Goal: Transaction & Acquisition: Purchase product/service

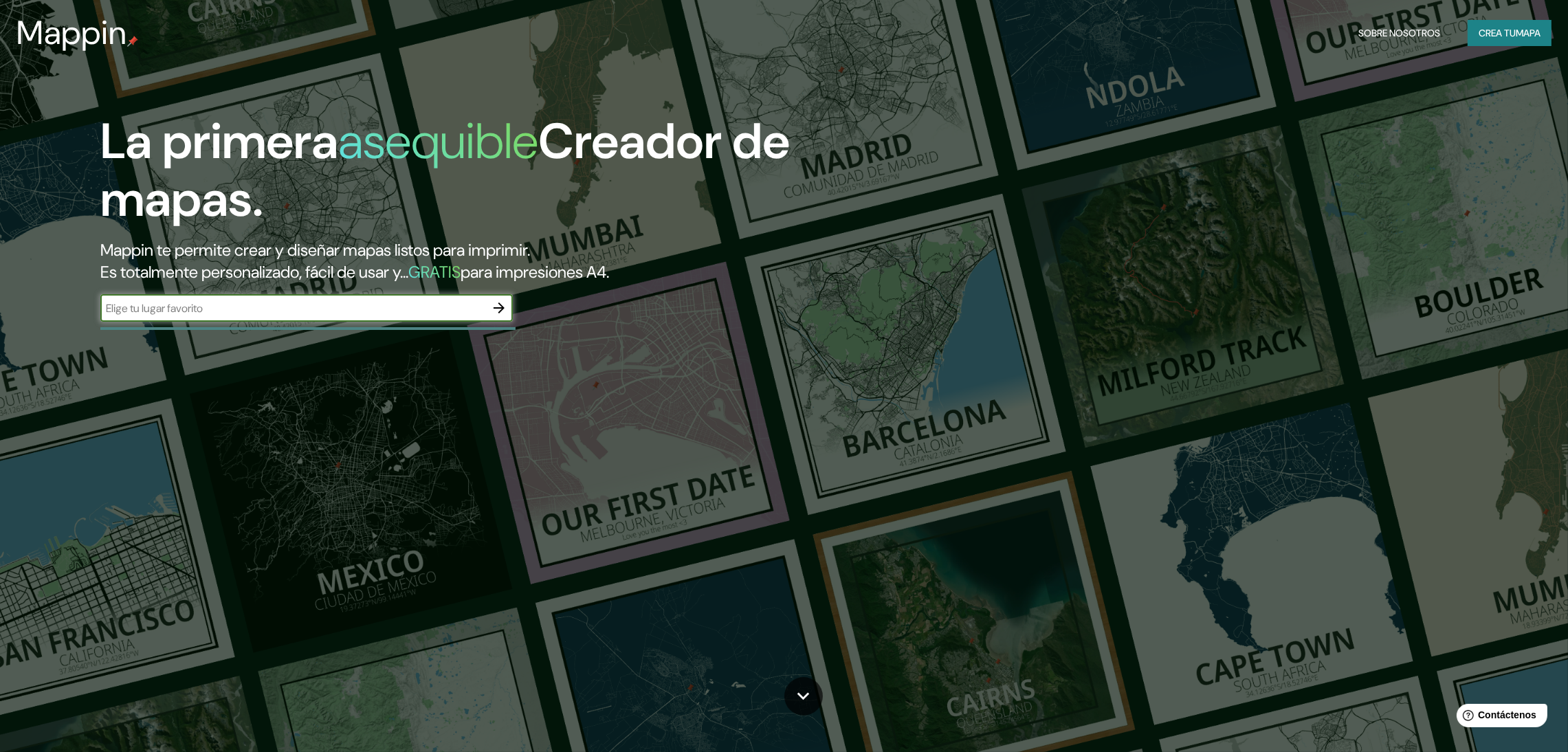
click at [250, 301] on input "text" at bounding box center [293, 308] width 385 height 16
type input "puerto Eten"
click at [496, 305] on icon "button" at bounding box center [499, 308] width 17 height 17
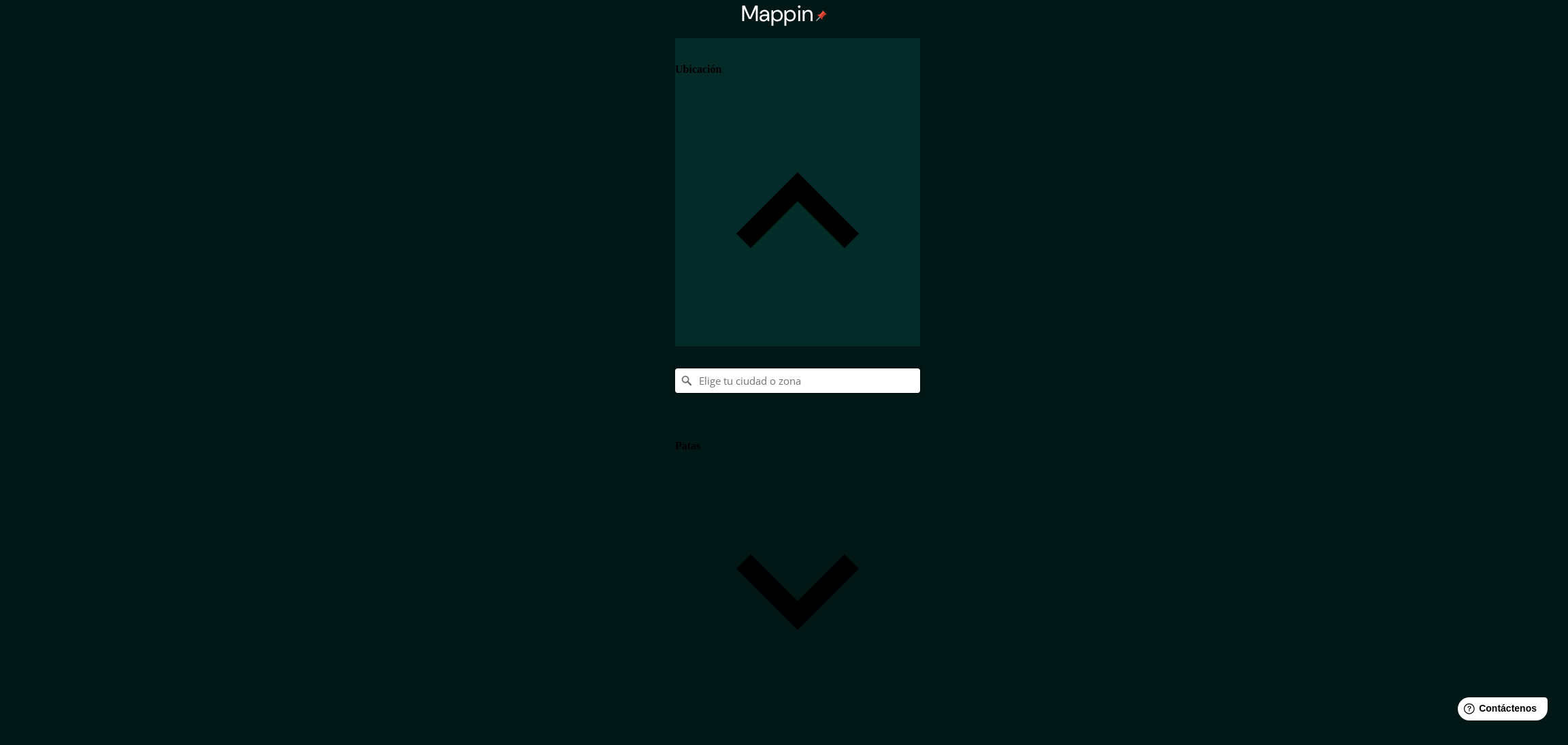
click at [920, 368] on input "Elige tu ciudad o zona" at bounding box center [797, 380] width 245 height 24
type input "o"
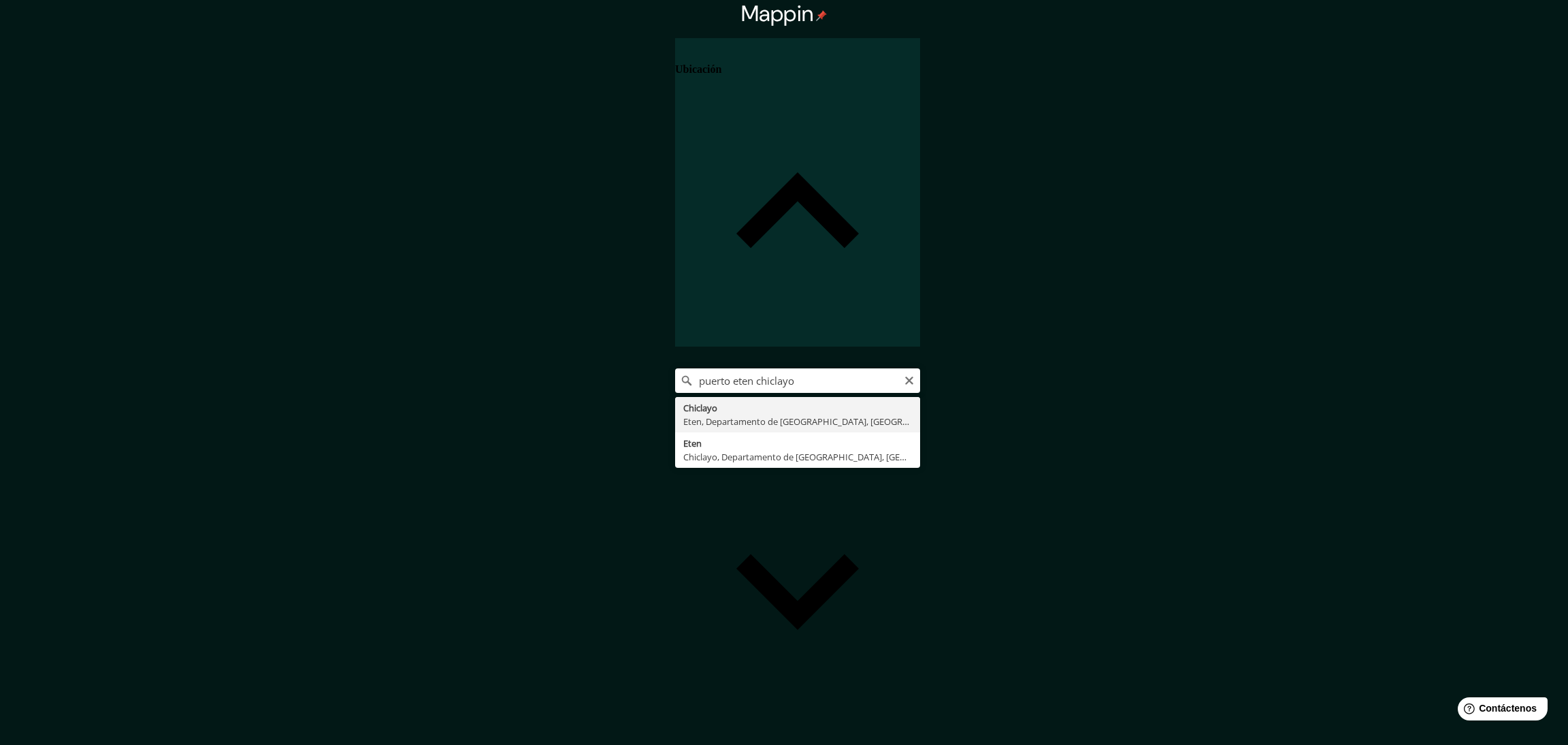
type input "Chiclayo, Eten, [GEOGRAPHIC_DATA], [GEOGRAPHIC_DATA]"
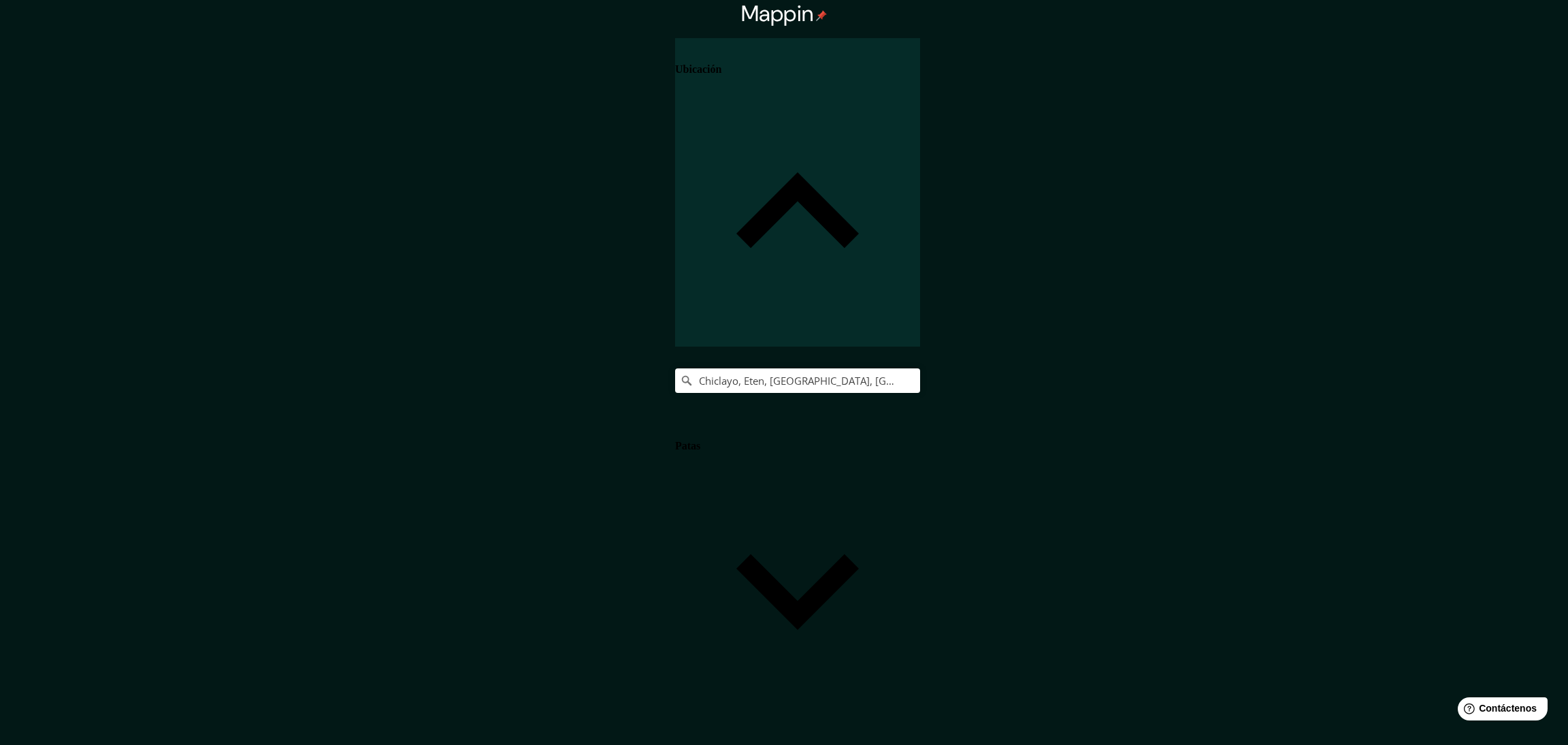
click at [1342, 453] on body "Mappin Ubicación Chiclayo, Eten, Departamento de Lambayeque, Perú Patas Estilo …" at bounding box center [784, 372] width 1568 height 745
type input "a4"
click at [702, 744] on font "Estilo" at bounding box center [688, 753] width 26 height 12
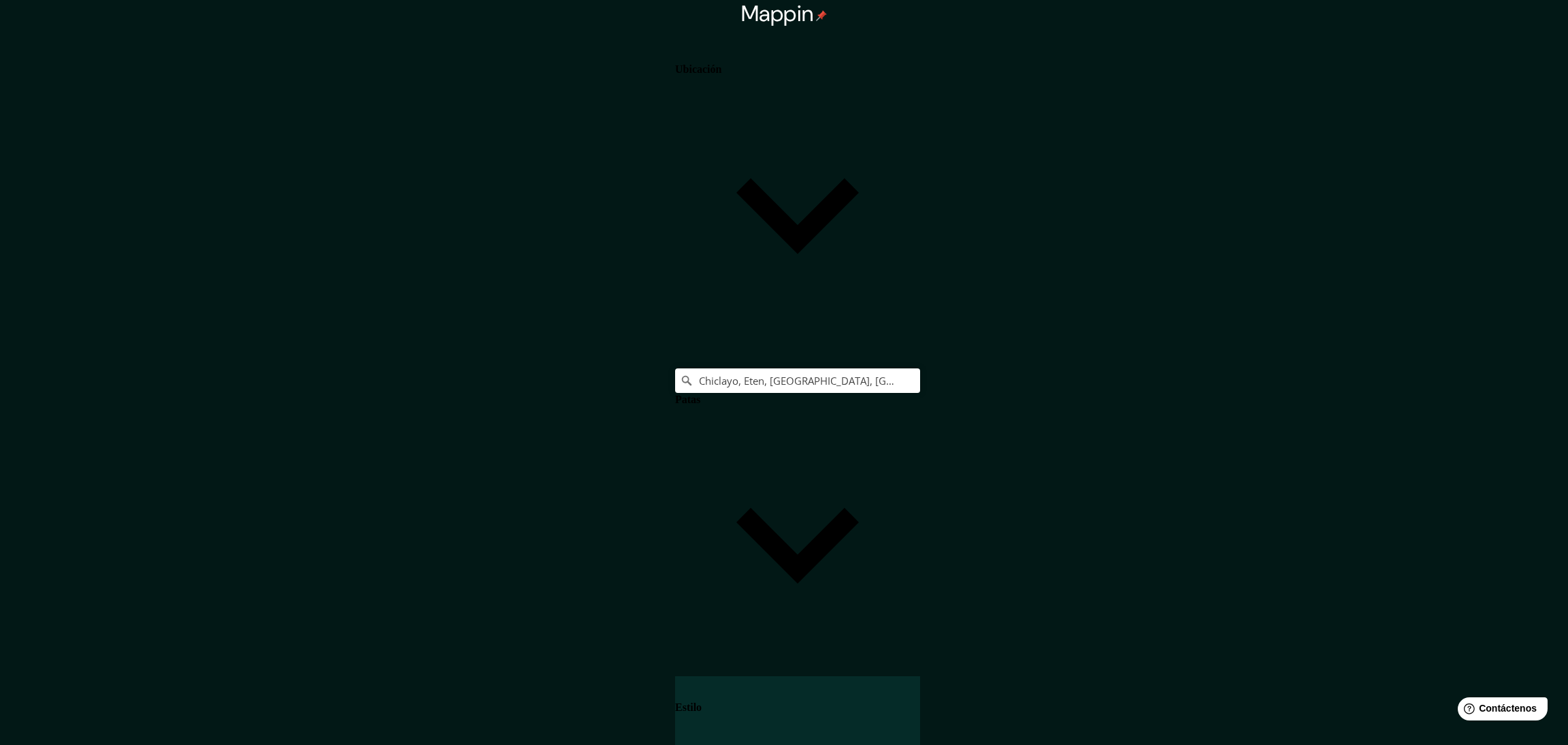
click at [1383, 557] on body "Mappin Ubicación Chiclayo, Eten, Departamento de Lambayeque, Perú Patas Estilo …" at bounding box center [784, 372] width 1568 height 745
click at [1178, 744] on div at bounding box center [784, 755] width 1568 height 0
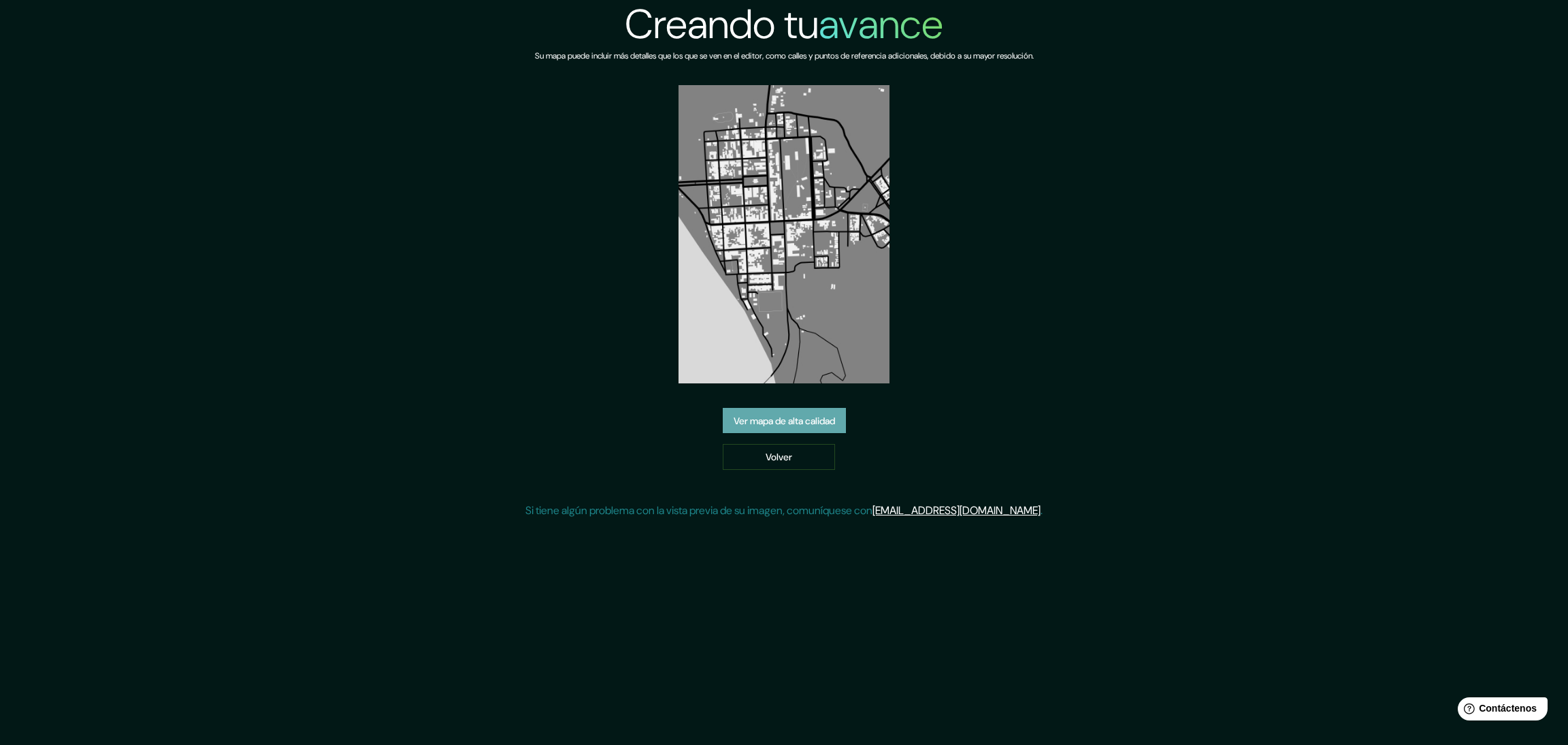
click at [799, 426] on font "Ver mapa de alta calidad" at bounding box center [784, 421] width 102 height 12
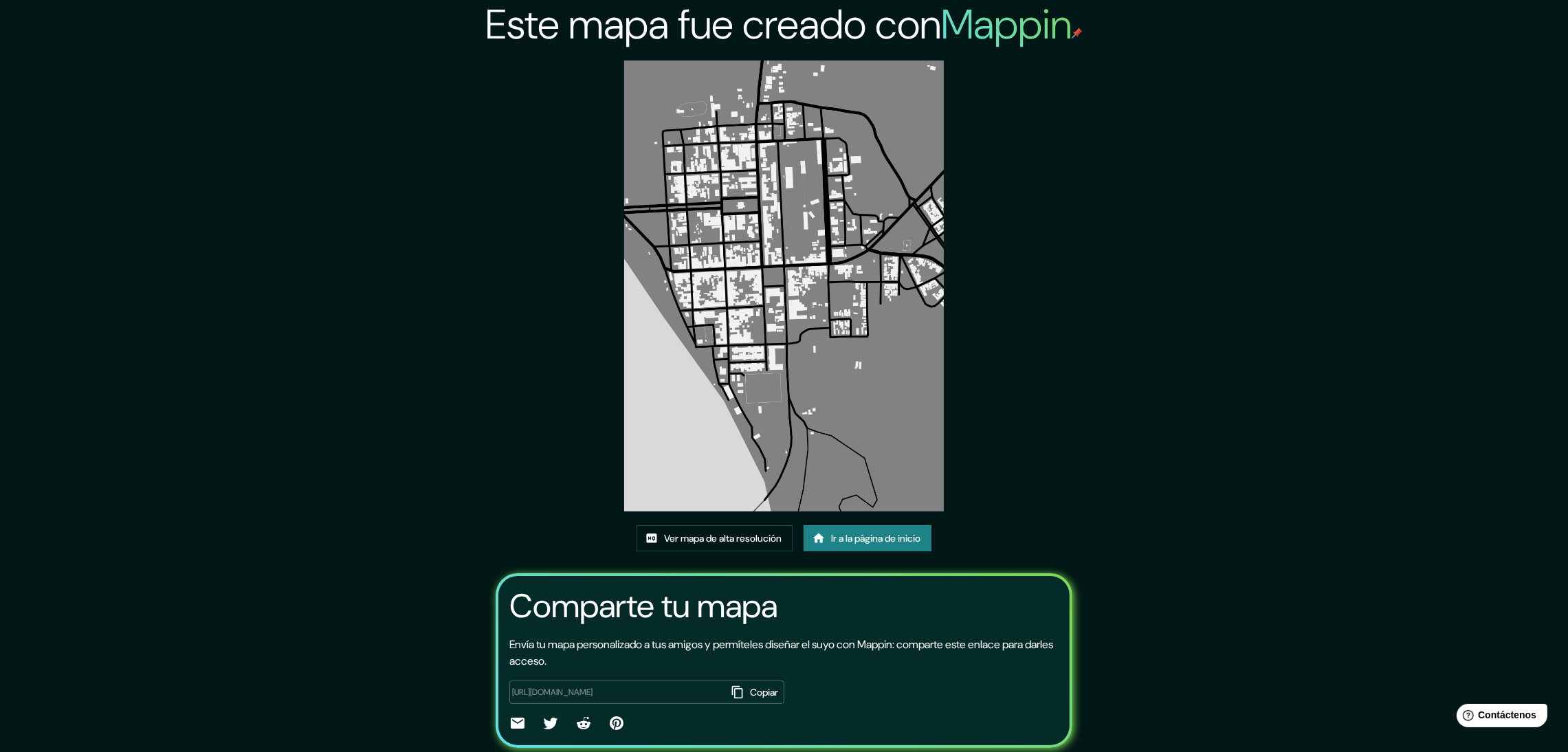
drag, startPoint x: 813, startPoint y: 250, endPoint x: 1239, endPoint y: 263, distance: 426.2
click at [1239, 263] on div "Este mapa fue creado con Mappin Ver mapa de alta resolución Ir a la página de i…" at bounding box center [784, 398] width 1568 height 797
drag, startPoint x: 710, startPoint y: 248, endPoint x: 1069, endPoint y: 280, distance: 360.4
click at [1069, 280] on div "Este mapa fue creado con Mappin Ver mapa de alta resolución Ir a la página de i…" at bounding box center [784, 398] width 610 height 797
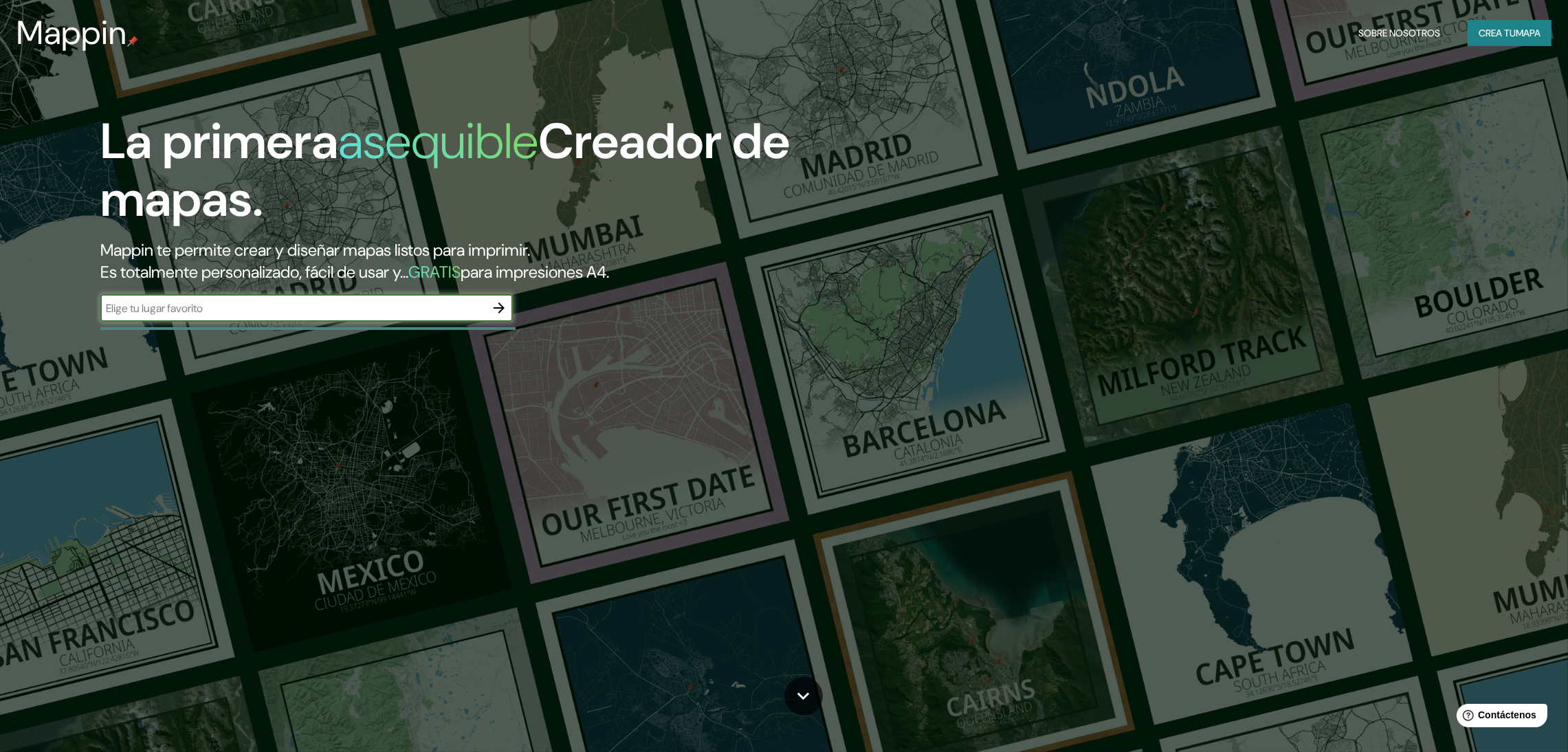
click at [1504, 34] on font "Crea tu" at bounding box center [1497, 33] width 37 height 13
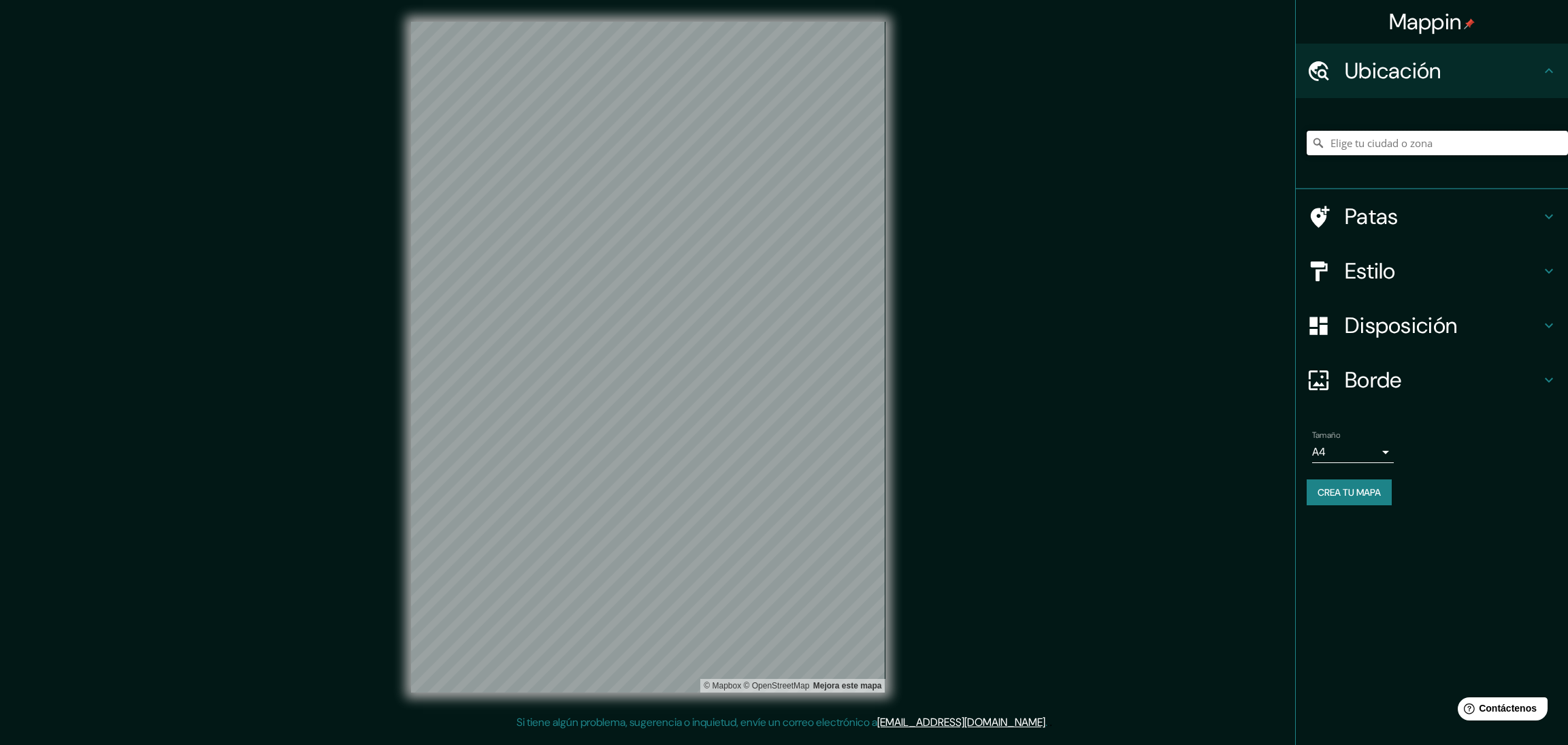
click at [1373, 139] on input "Elige tu ciudad o zona" at bounding box center [1438, 143] width 262 height 24
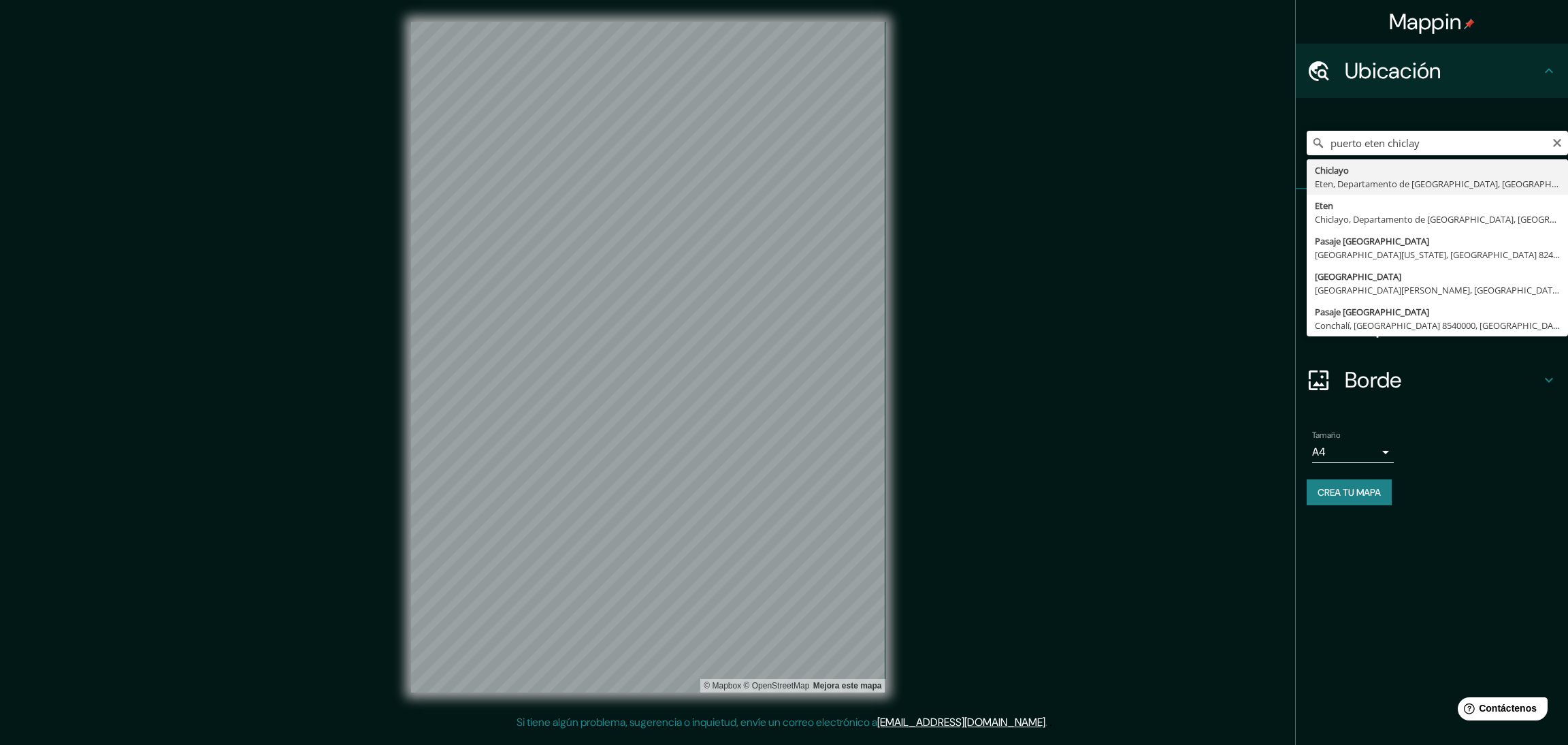
type input "Chiclayo, Eten, [GEOGRAPHIC_DATA], [GEOGRAPHIC_DATA]"
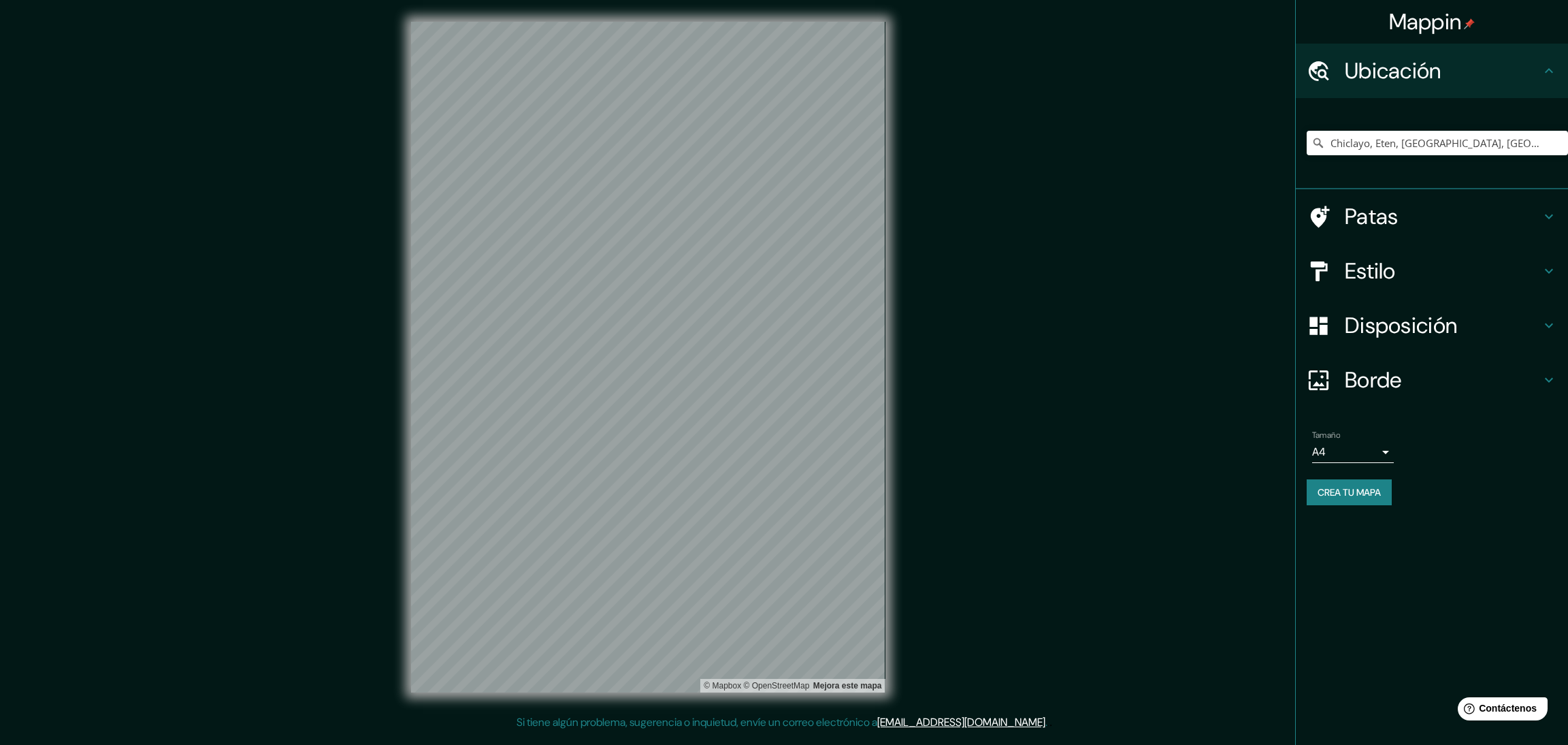
click at [1387, 451] on body "Mappin Ubicación Chiclayo, Eten, Departamento de Lambayeque, Perú Patas Estilo …" at bounding box center [784, 372] width 1568 height 745
click at [1362, 499] on li "A3" at bounding box center [1353, 505] width 82 height 25
type input "a4"
click at [1355, 490] on font "Crea tu mapa" at bounding box center [1349, 492] width 63 height 12
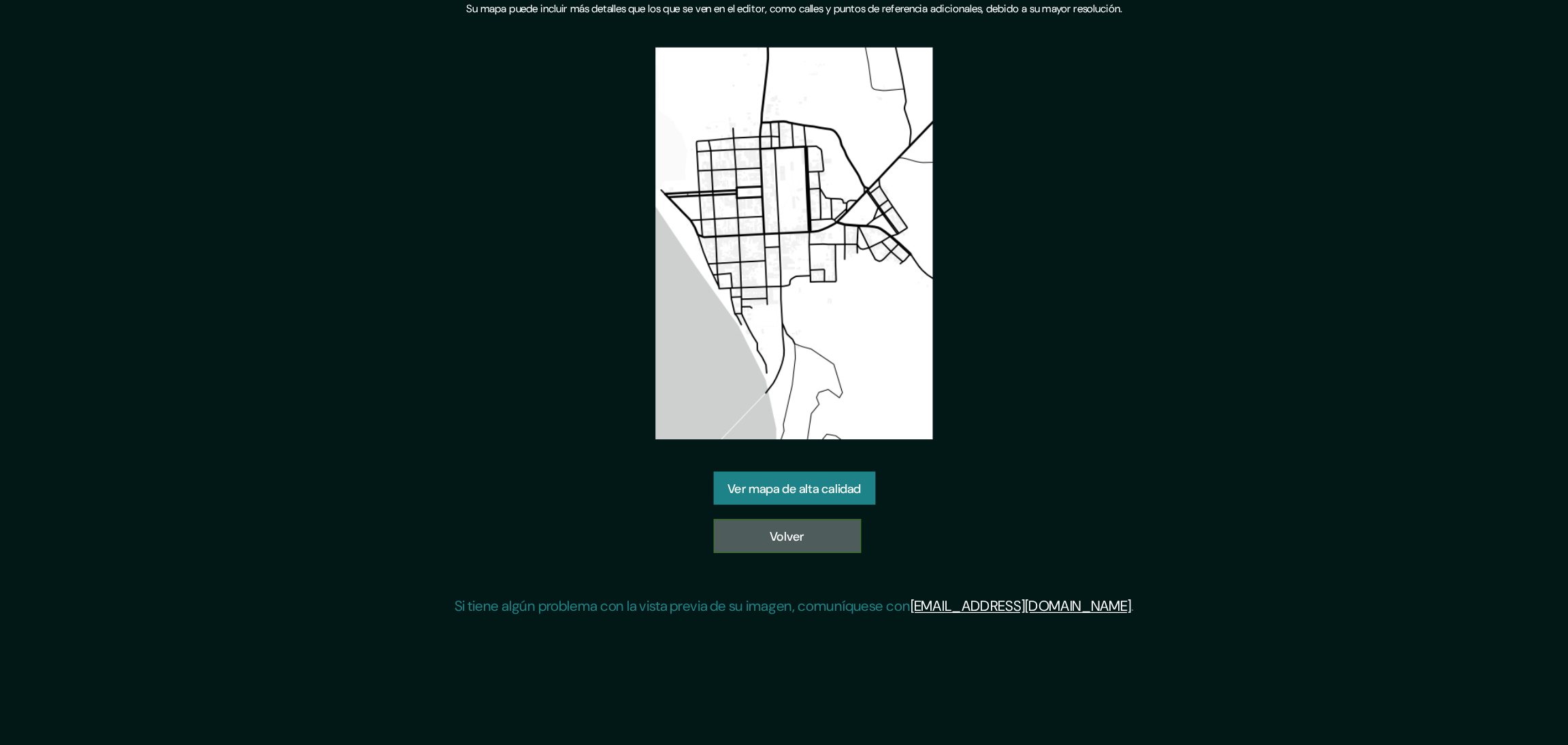
click at [782, 460] on font "Volver" at bounding box center [779, 458] width 26 height 12
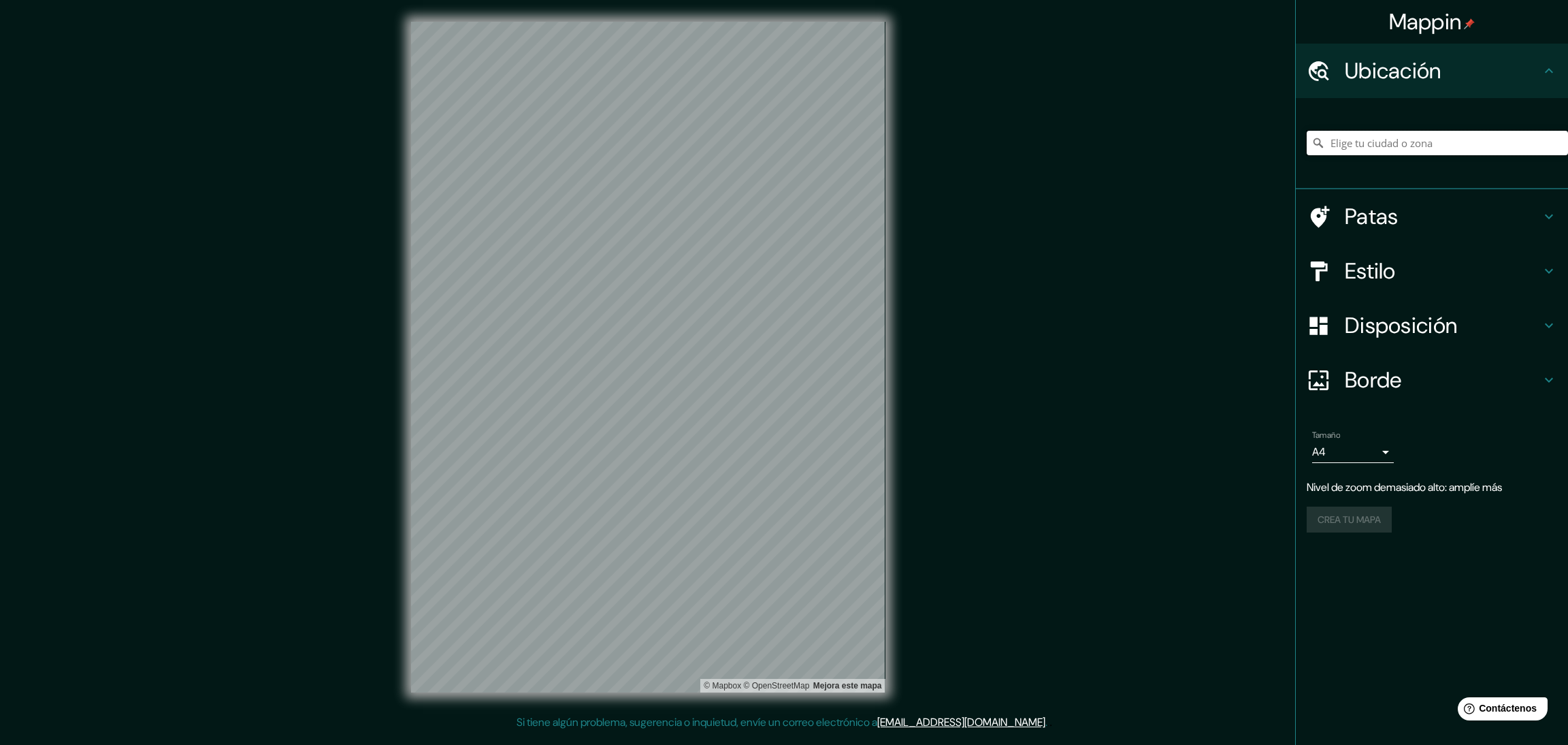
click at [1396, 137] on input "Elige tu ciudad o zona" at bounding box center [1438, 143] width 262 height 24
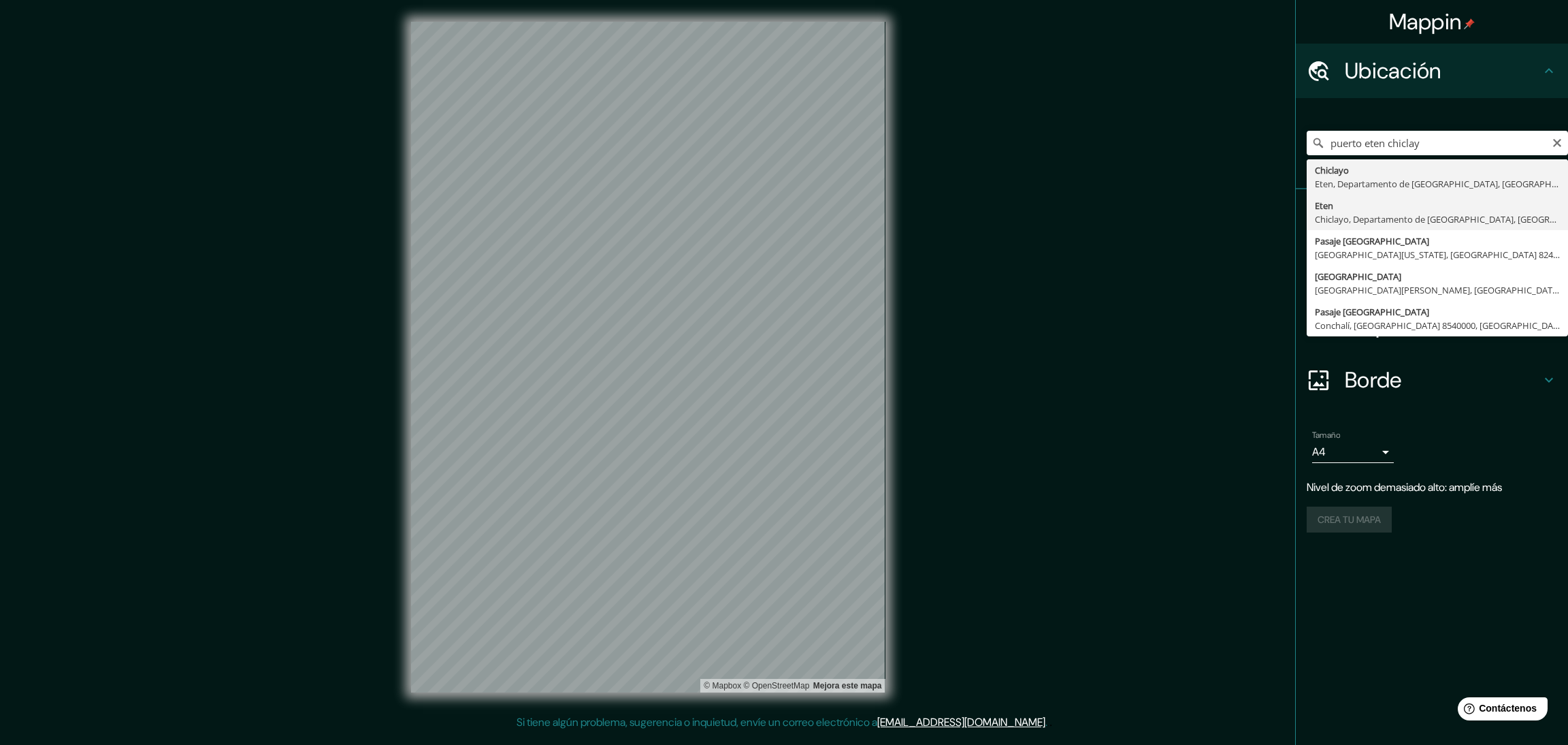
type input "Eten, Chiclayo, Departamento de Lambayeque, Perú"
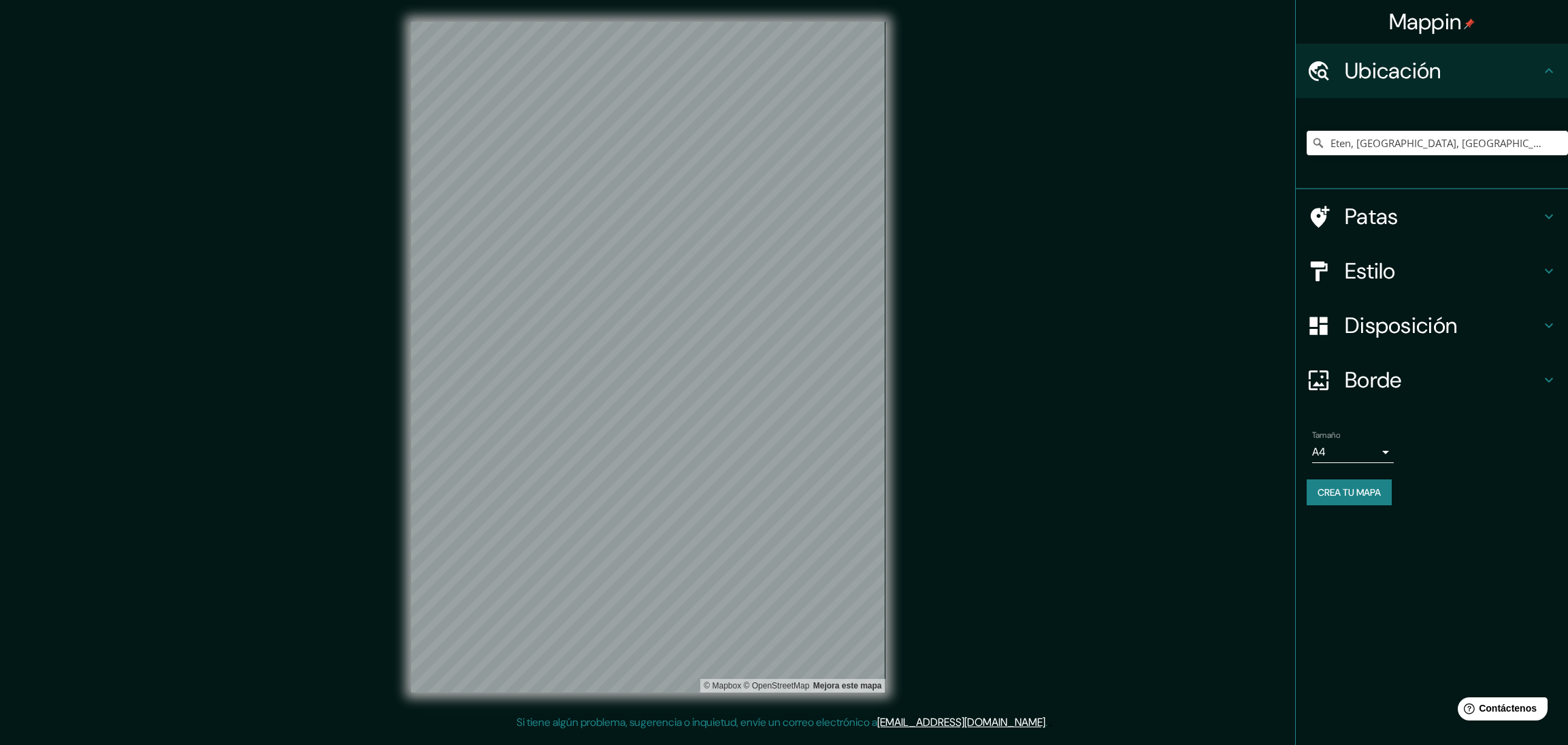
click at [1551, 273] on icon at bounding box center [1549, 271] width 17 height 17
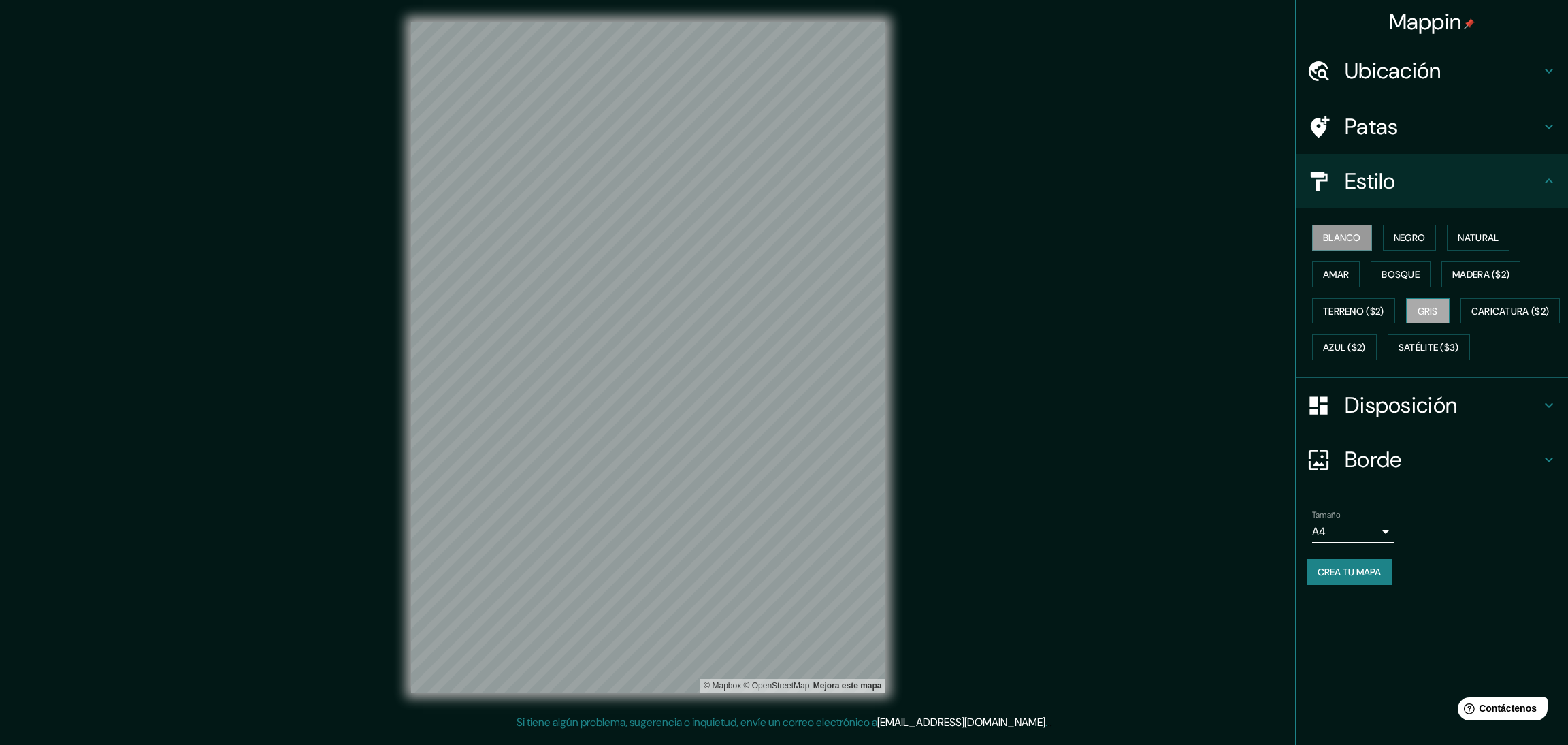
click at [1433, 303] on font "Gris" at bounding box center [1427, 312] width 20 height 18
click at [1387, 571] on body "Mappin Ubicación Eten, Chiclayo, Departamento de Lambayeque, Perú Patas Estilo …" at bounding box center [784, 372] width 1568 height 745
click at [1340, 617] on li "A3" at bounding box center [1353, 621] width 82 height 25
type input "a4"
click at [1374, 578] on font "Crea tu mapa" at bounding box center [1349, 572] width 63 height 12
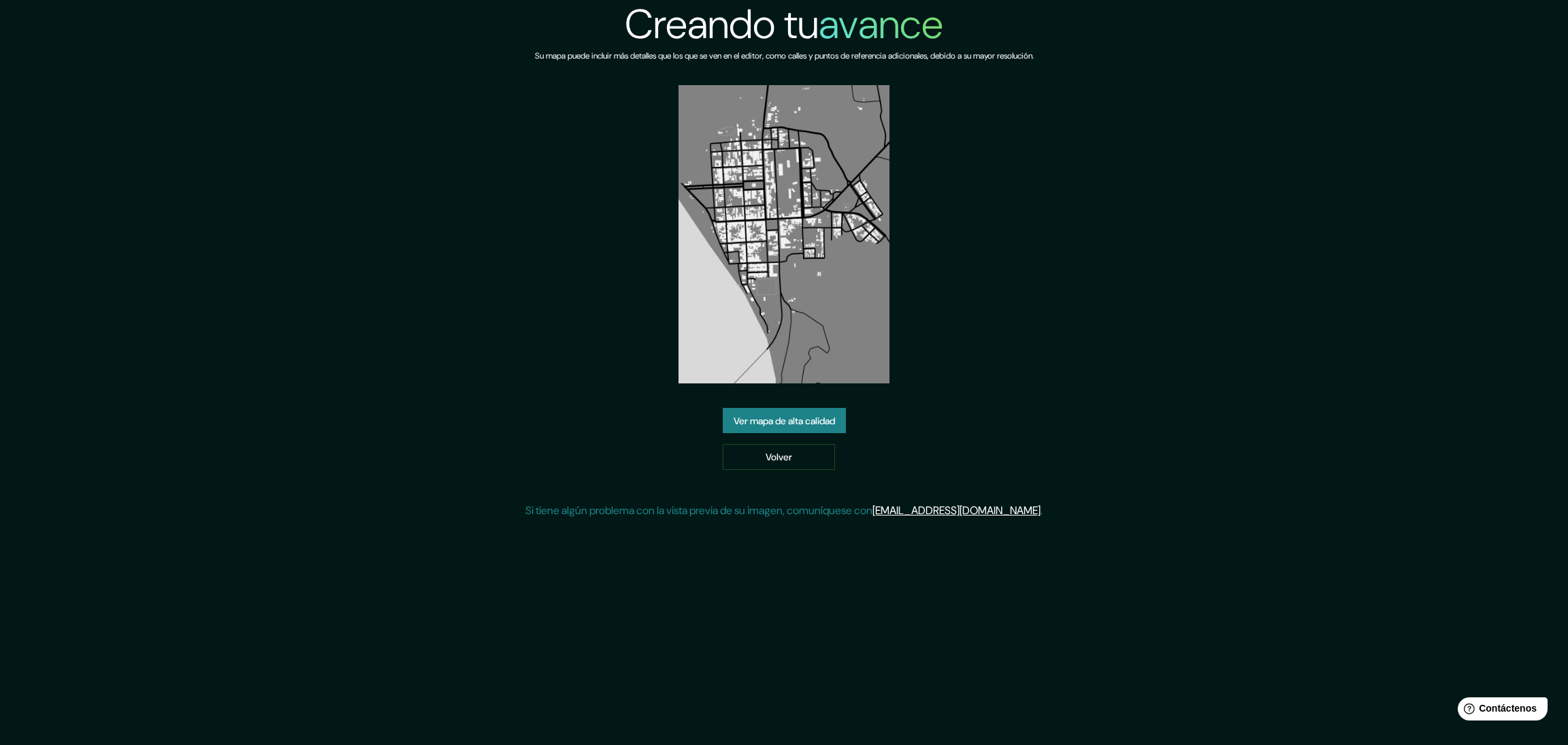
click at [786, 422] on font "Ver mapa de alta calidad" at bounding box center [784, 421] width 102 height 12
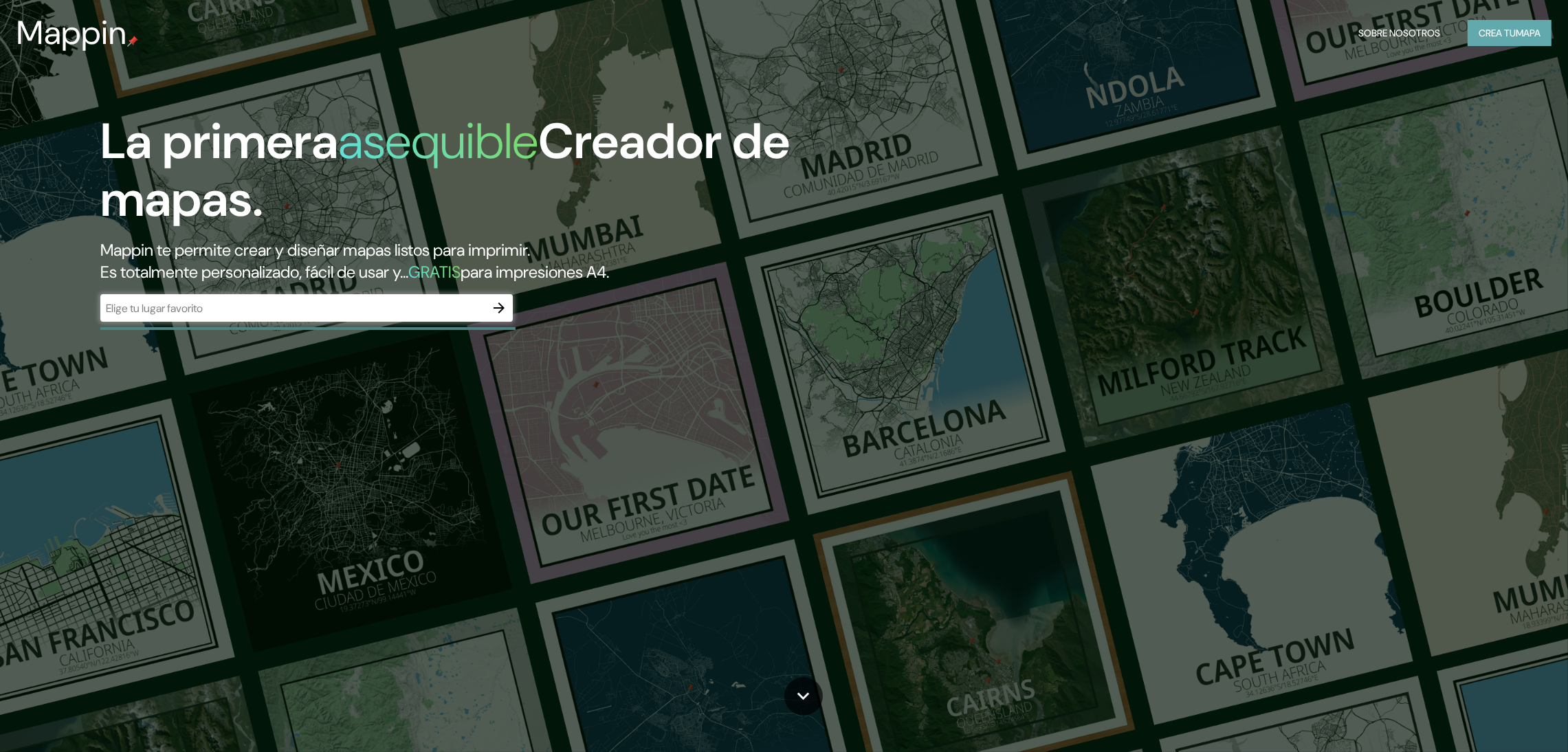
click at [1479, 27] on font "Crea tu" at bounding box center [1497, 33] width 37 height 13
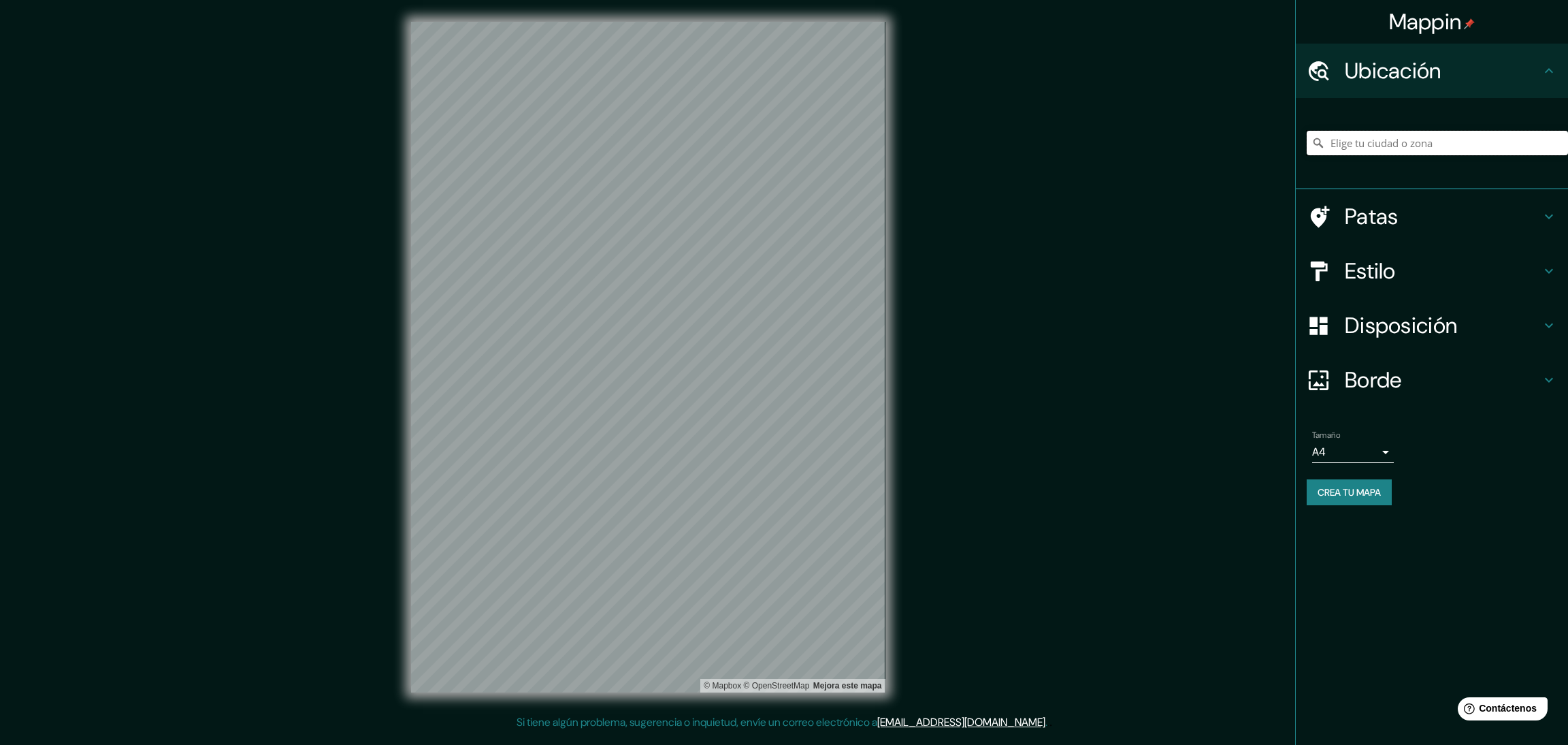
click at [1378, 141] on input "Elige tu ciudad o zona" at bounding box center [1438, 143] width 262 height 24
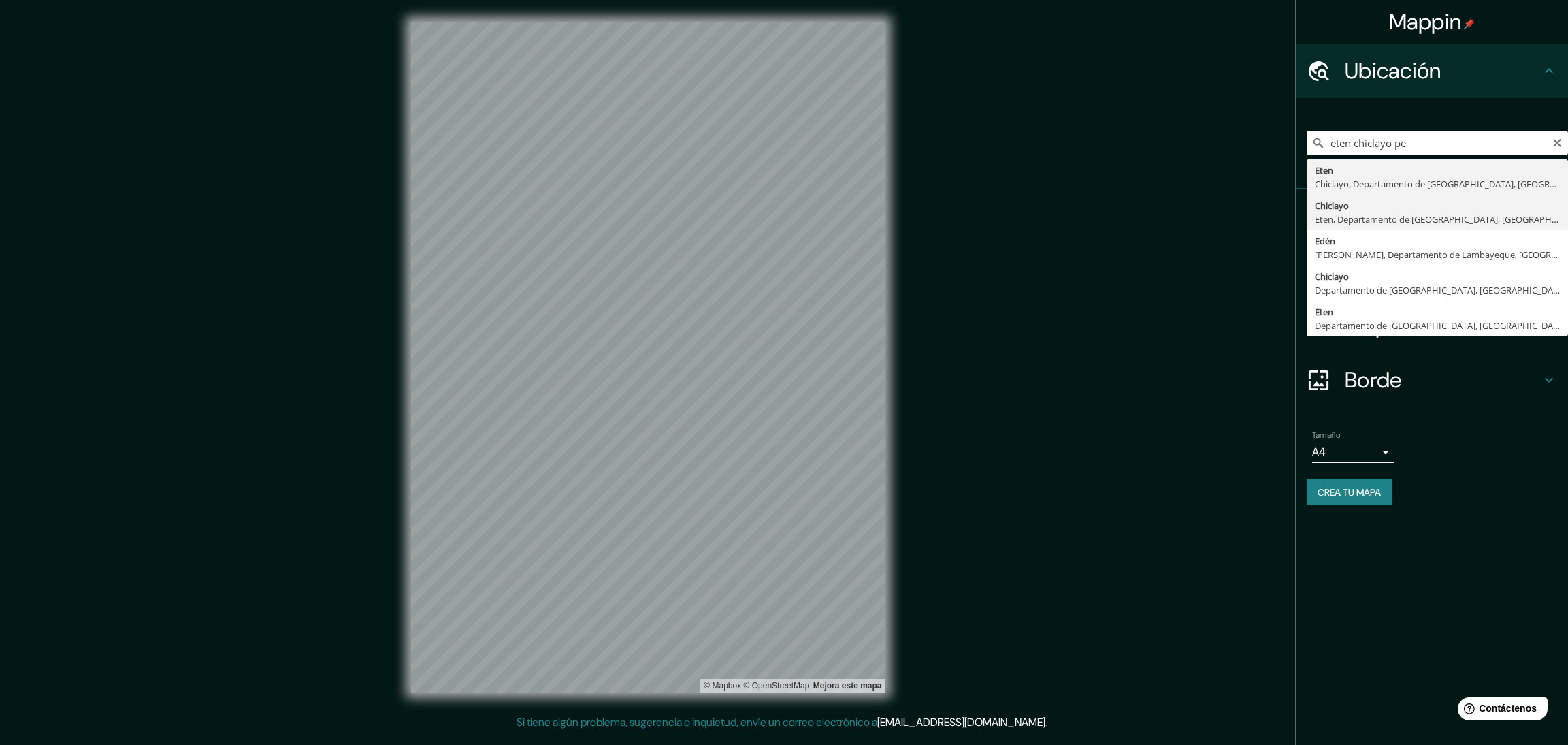
type input "Chiclayo, Eten, [GEOGRAPHIC_DATA], [GEOGRAPHIC_DATA]"
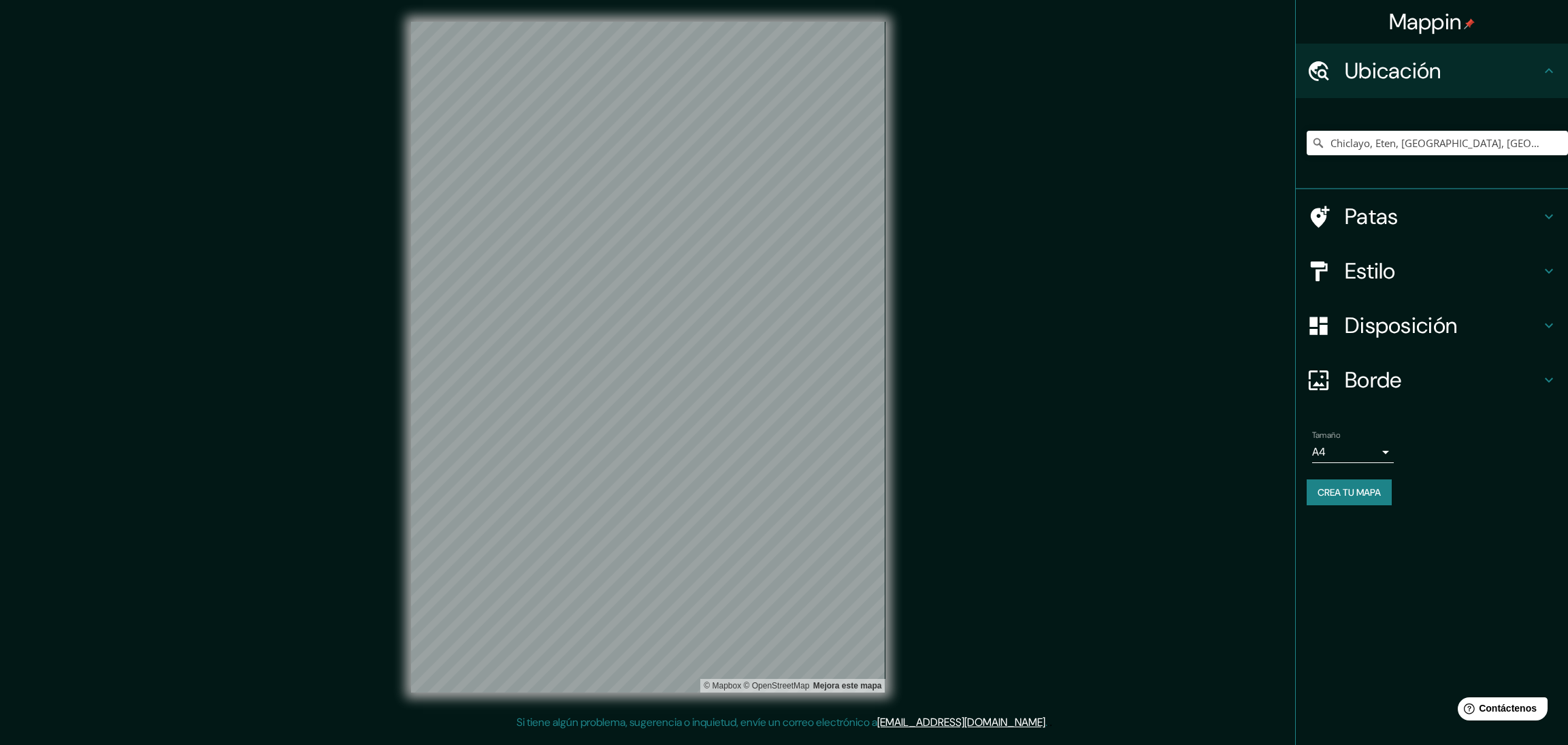
click at [1436, 269] on h4 "Estilo" at bounding box center [1443, 271] width 196 height 27
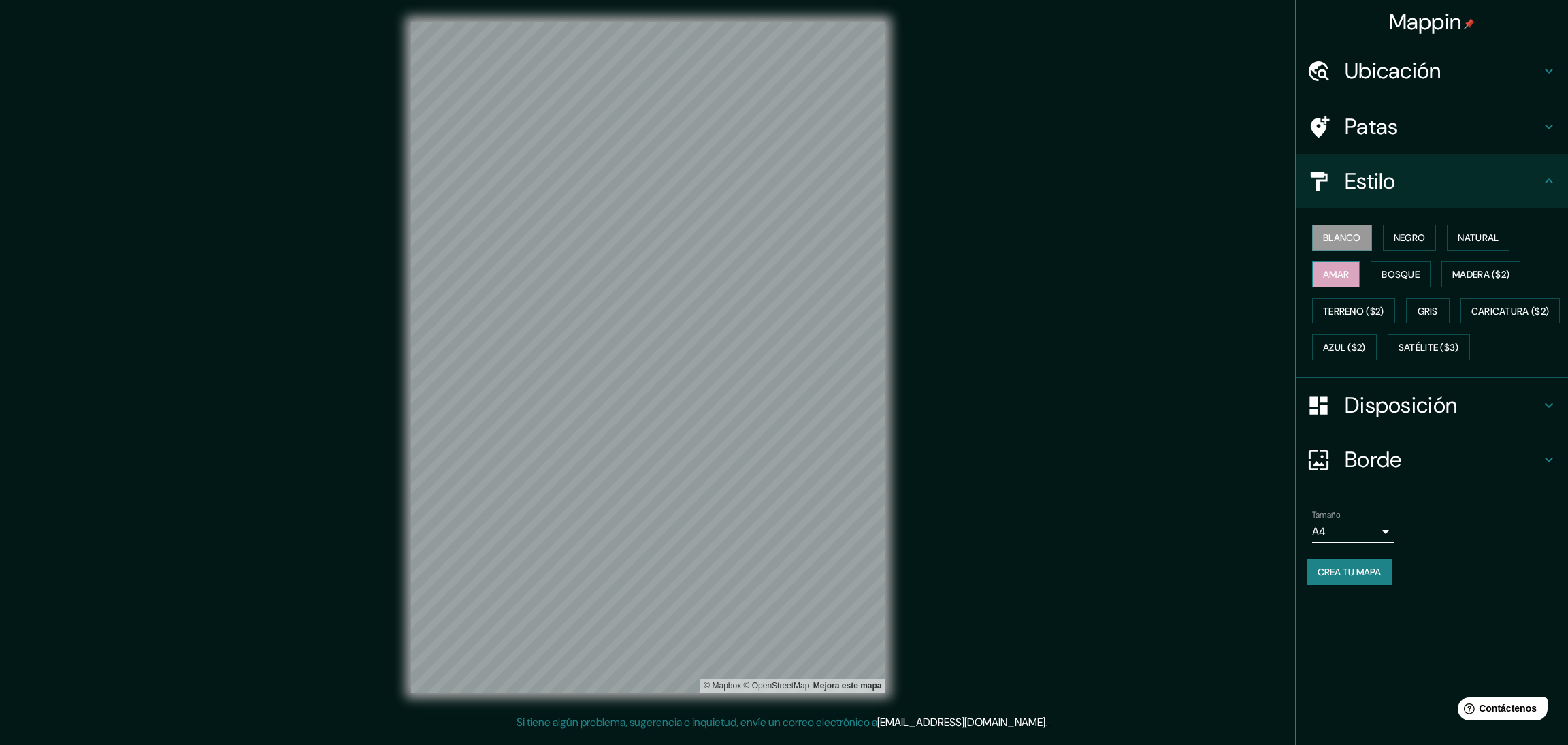
click at [1349, 282] on font "Amar" at bounding box center [1335, 274] width 26 height 18
click at [1378, 571] on body "Mappin Ubicación Chiclayo, [GEOGRAPHIC_DATA], Departamento de Lambayeque, [GEOG…" at bounding box center [784, 372] width 1568 height 745
click at [1343, 612] on li "A3" at bounding box center [1353, 621] width 82 height 25
click at [1475, 273] on font "Madera ($2)" at bounding box center [1481, 274] width 57 height 12
click at [1357, 277] on button "Amar" at bounding box center [1336, 274] width 48 height 26
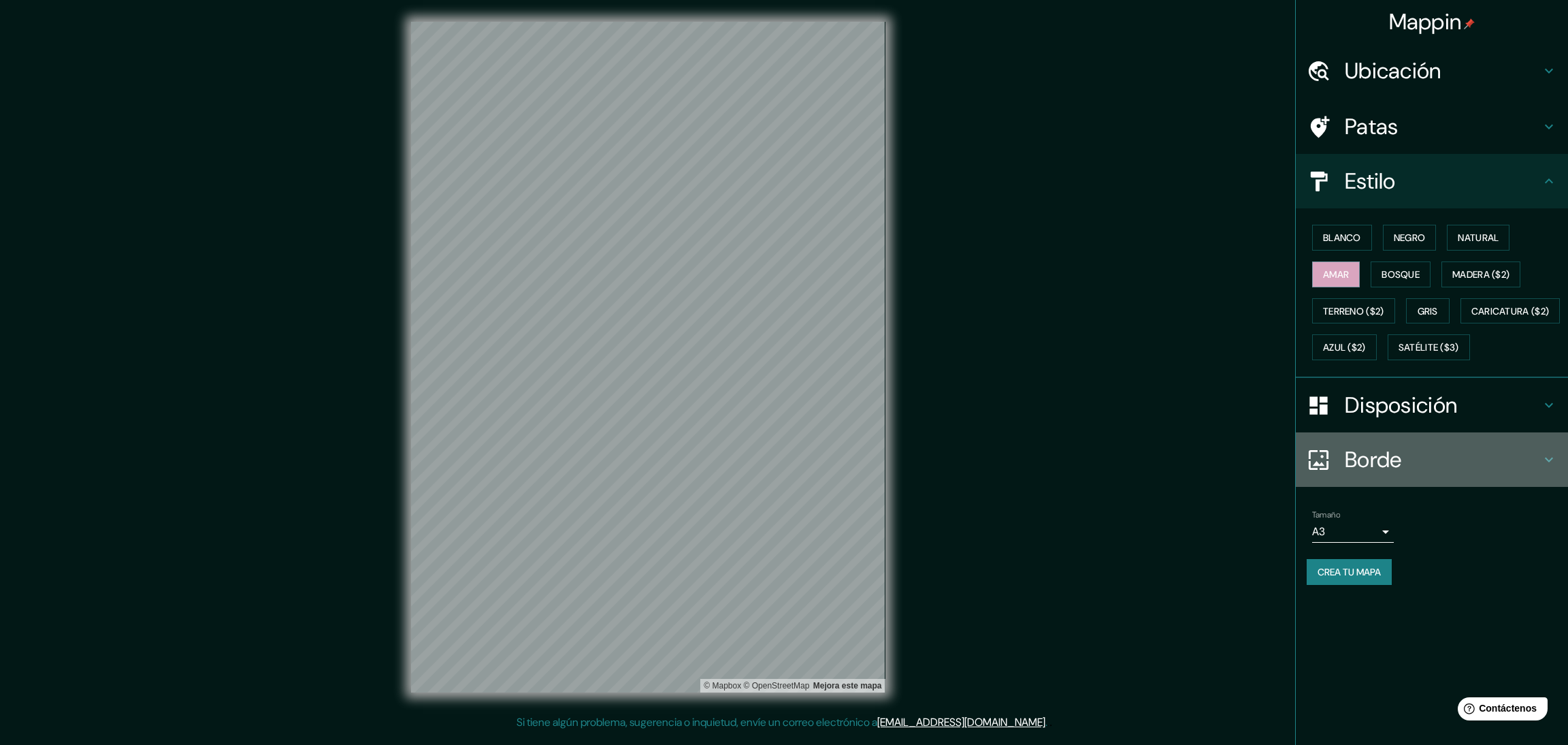
click at [1552, 467] on icon at bounding box center [1549, 460] width 17 height 17
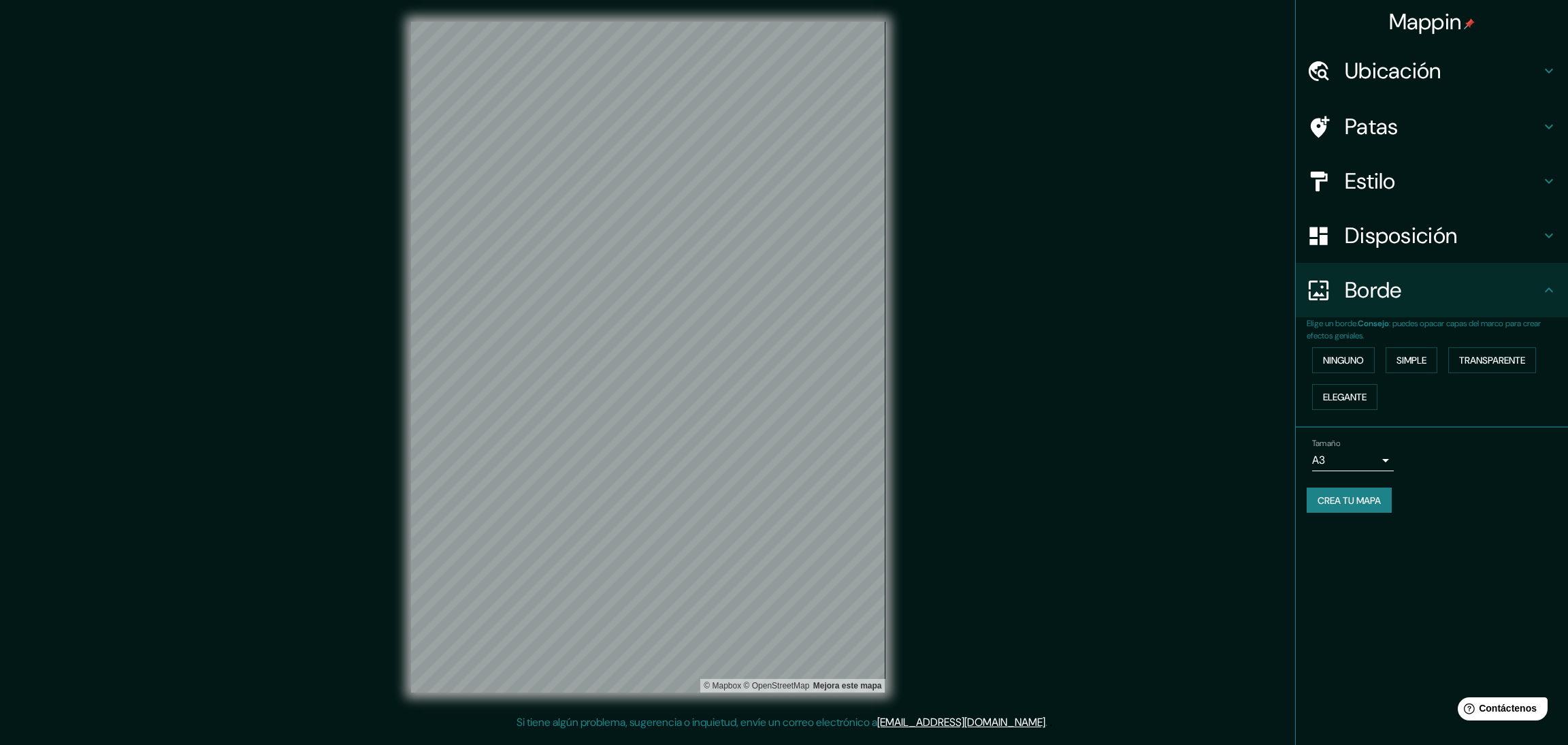
click at [1506, 539] on div "Mappin Ubicación Chiclayo, [GEOGRAPHIC_DATA], Departamento de [GEOGRAPHIC_DATA]…" at bounding box center [1432, 372] width 273 height 745
click at [1354, 402] on font "Elegante" at bounding box center [1344, 397] width 44 height 18
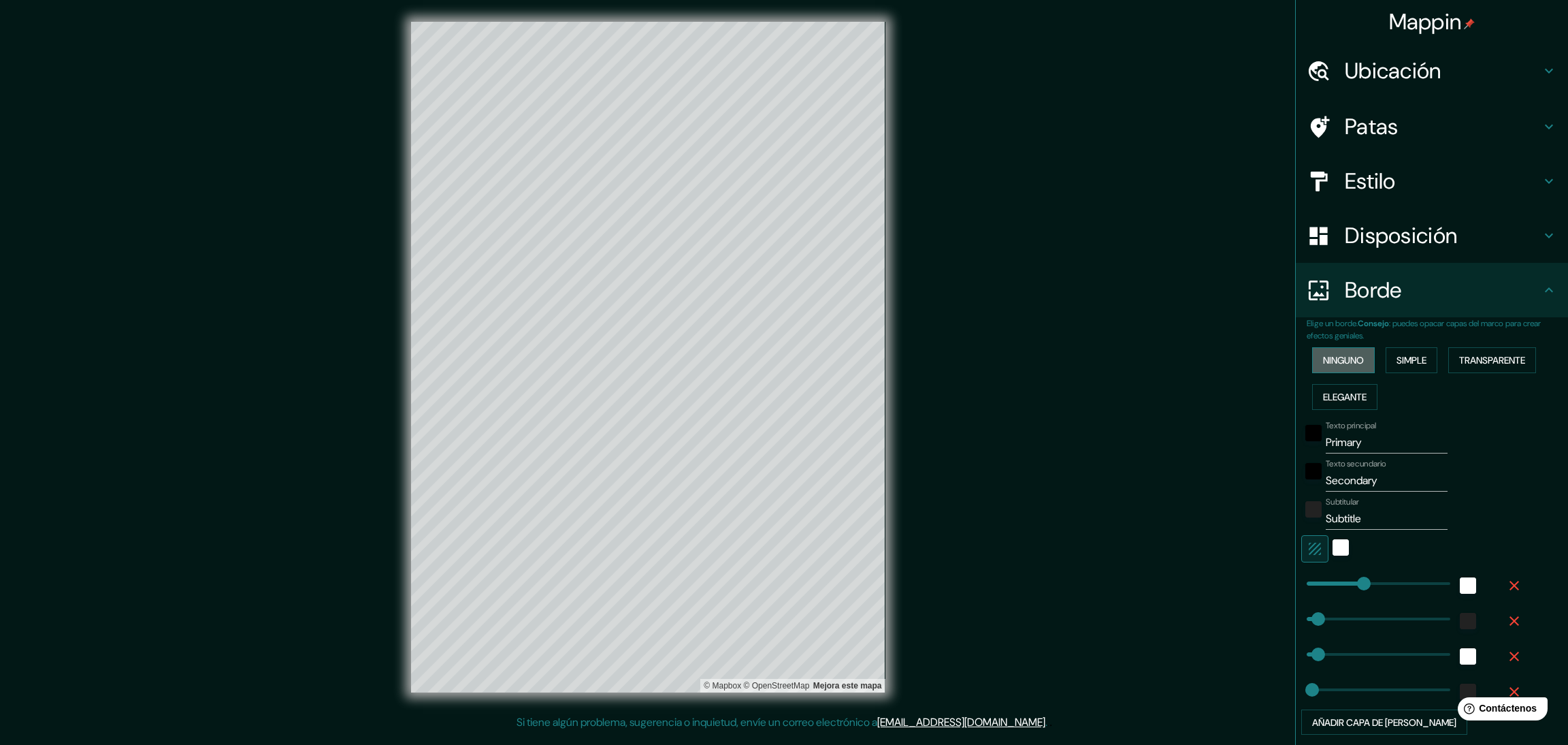
click at [1330, 357] on font "Ninguno" at bounding box center [1343, 360] width 41 height 12
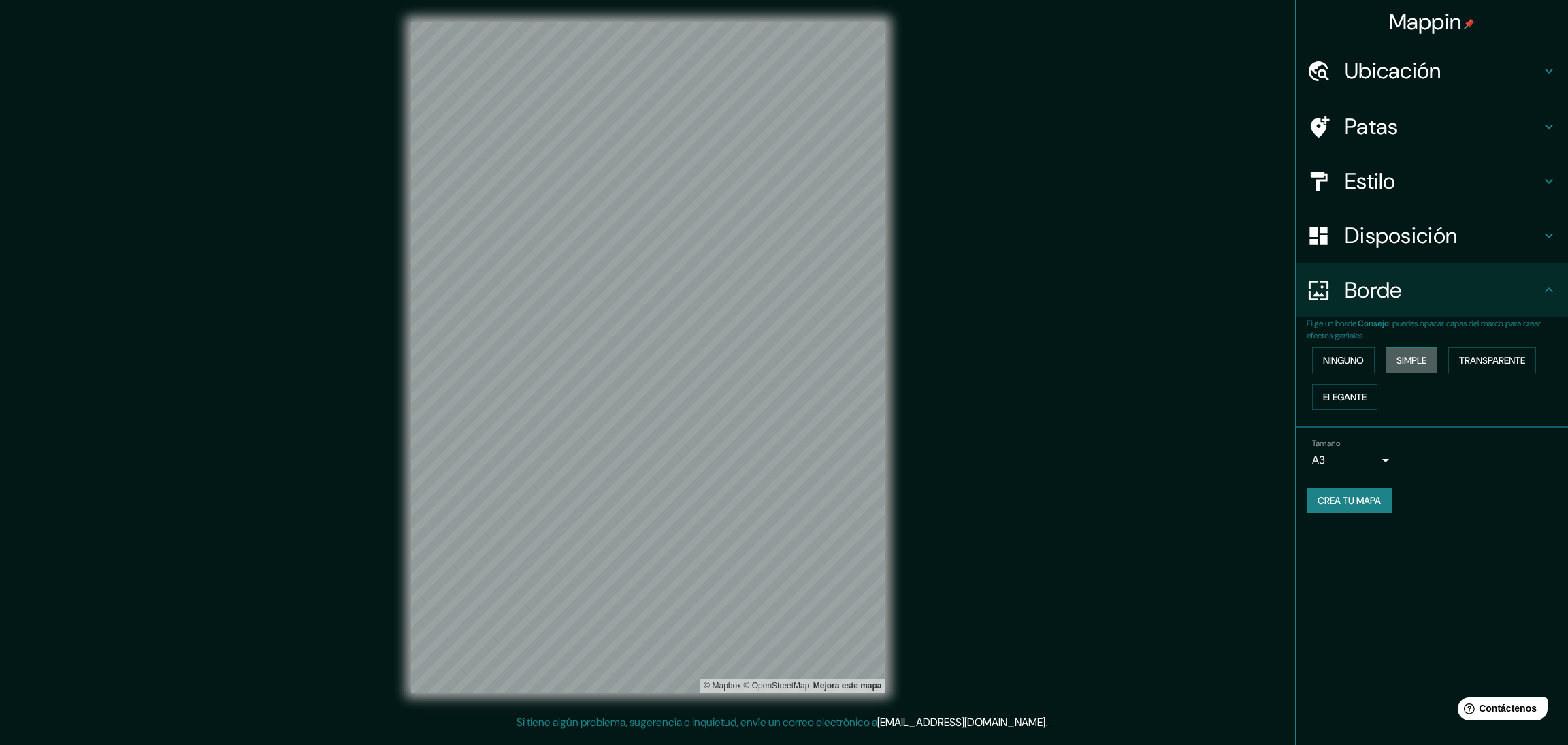
click at [1408, 357] on font "Simple" at bounding box center [1412, 360] width 30 height 12
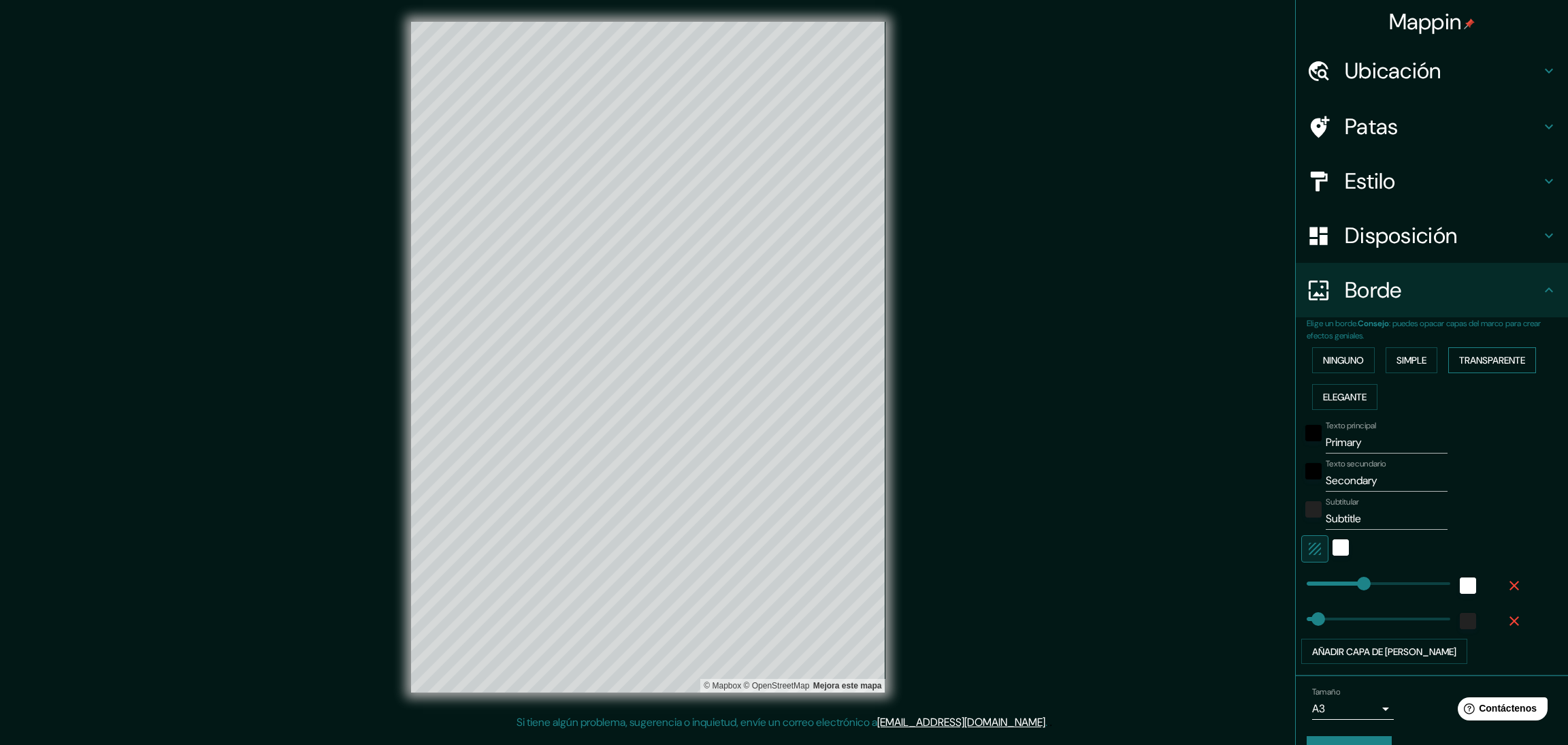
click at [1471, 354] on font "Transparente" at bounding box center [1492, 360] width 66 height 12
click at [1324, 361] on font "Ninguno" at bounding box center [1343, 360] width 41 height 12
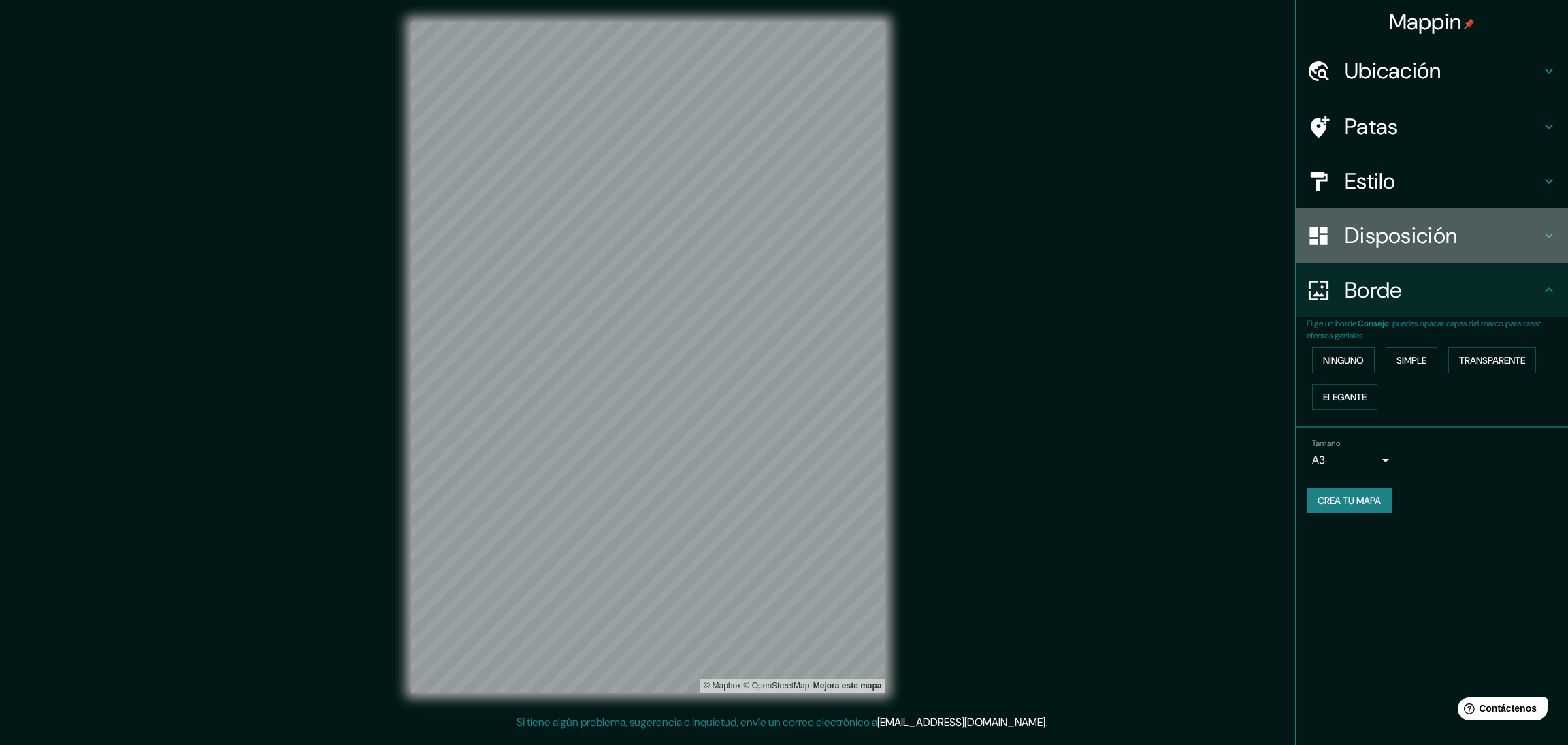
click at [1513, 249] on div "Disposición" at bounding box center [1432, 235] width 272 height 55
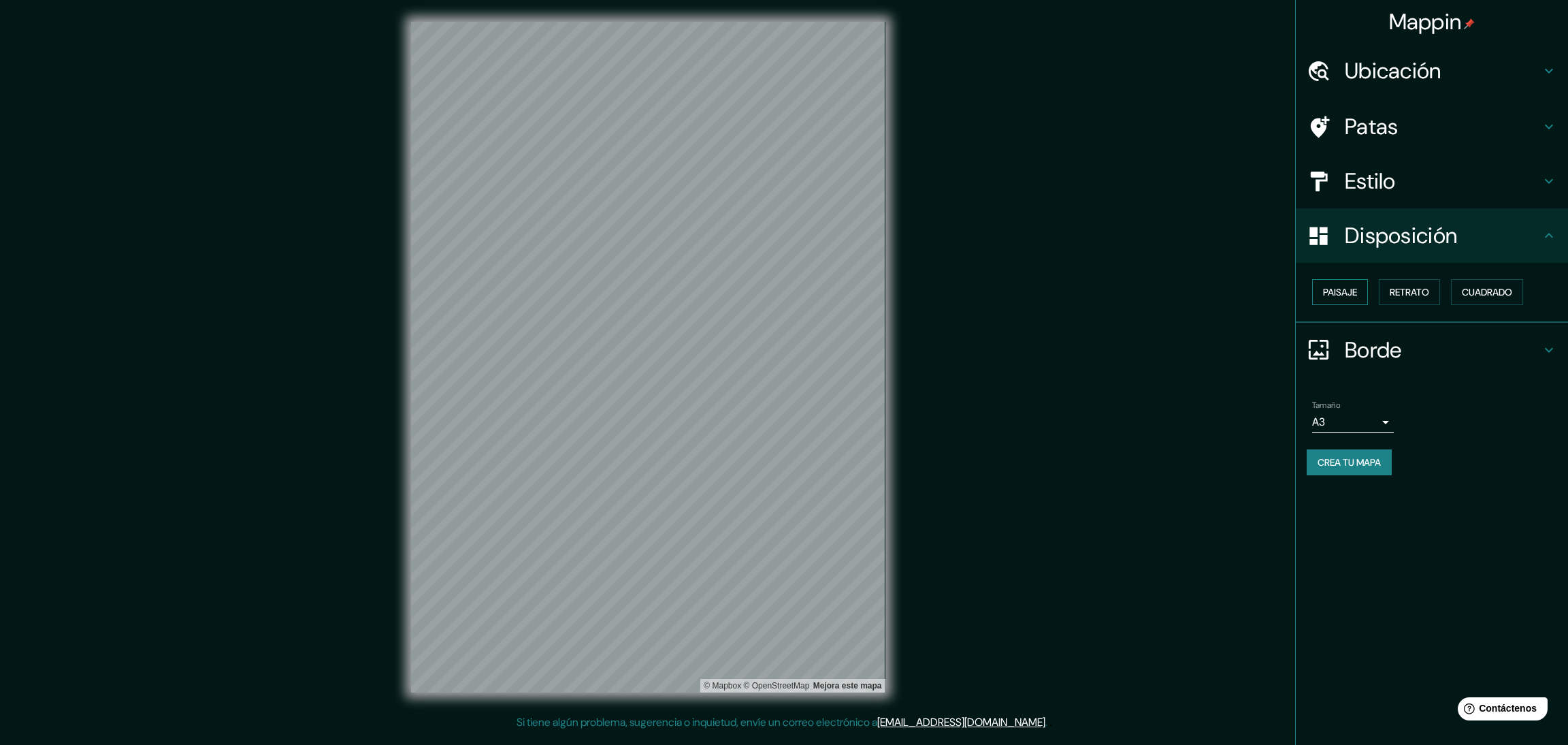
click at [1346, 291] on font "Paisaje" at bounding box center [1340, 292] width 34 height 12
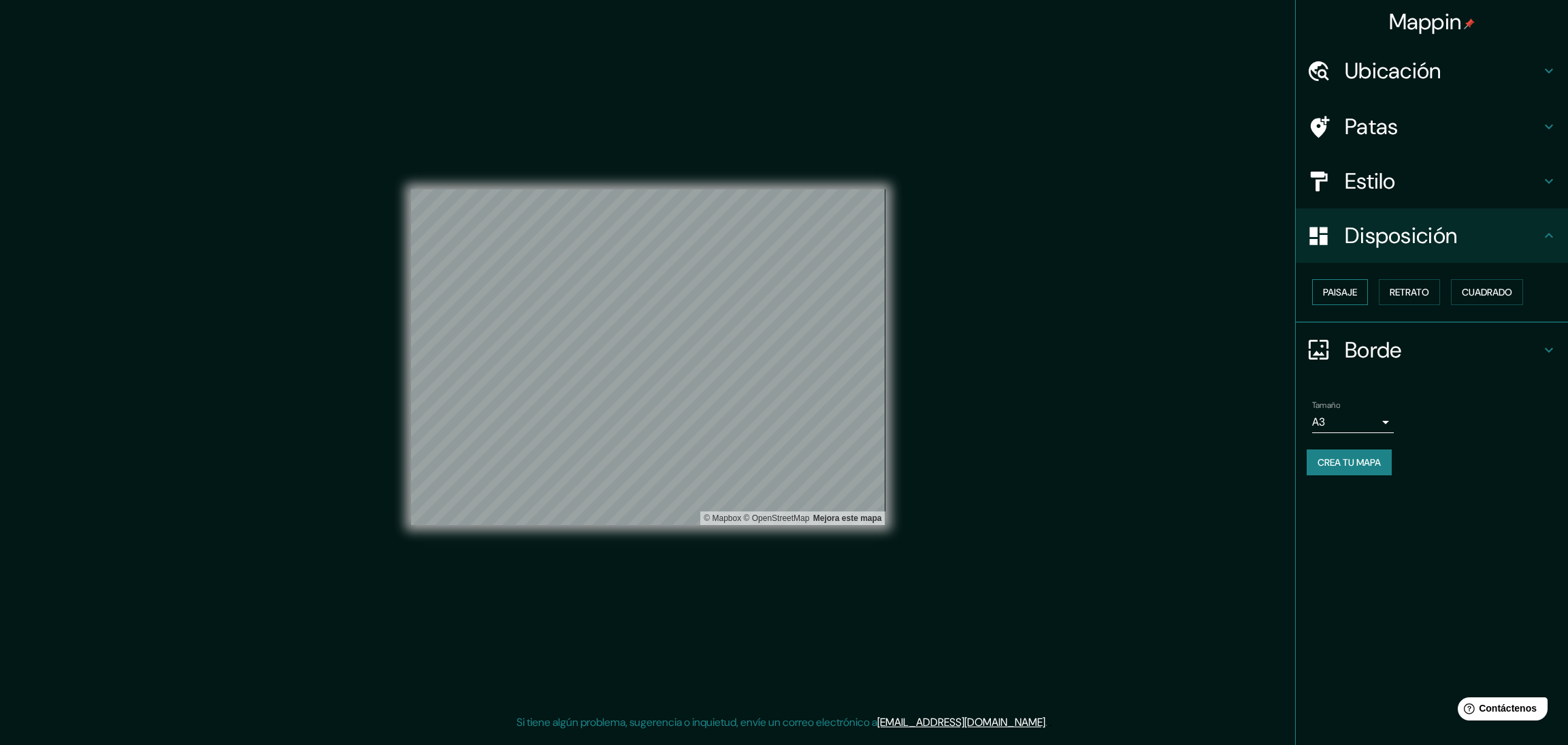
click at [1346, 291] on font "Paisaje" at bounding box center [1340, 292] width 34 height 12
click at [1408, 295] on font "Retrato" at bounding box center [1409, 292] width 39 height 12
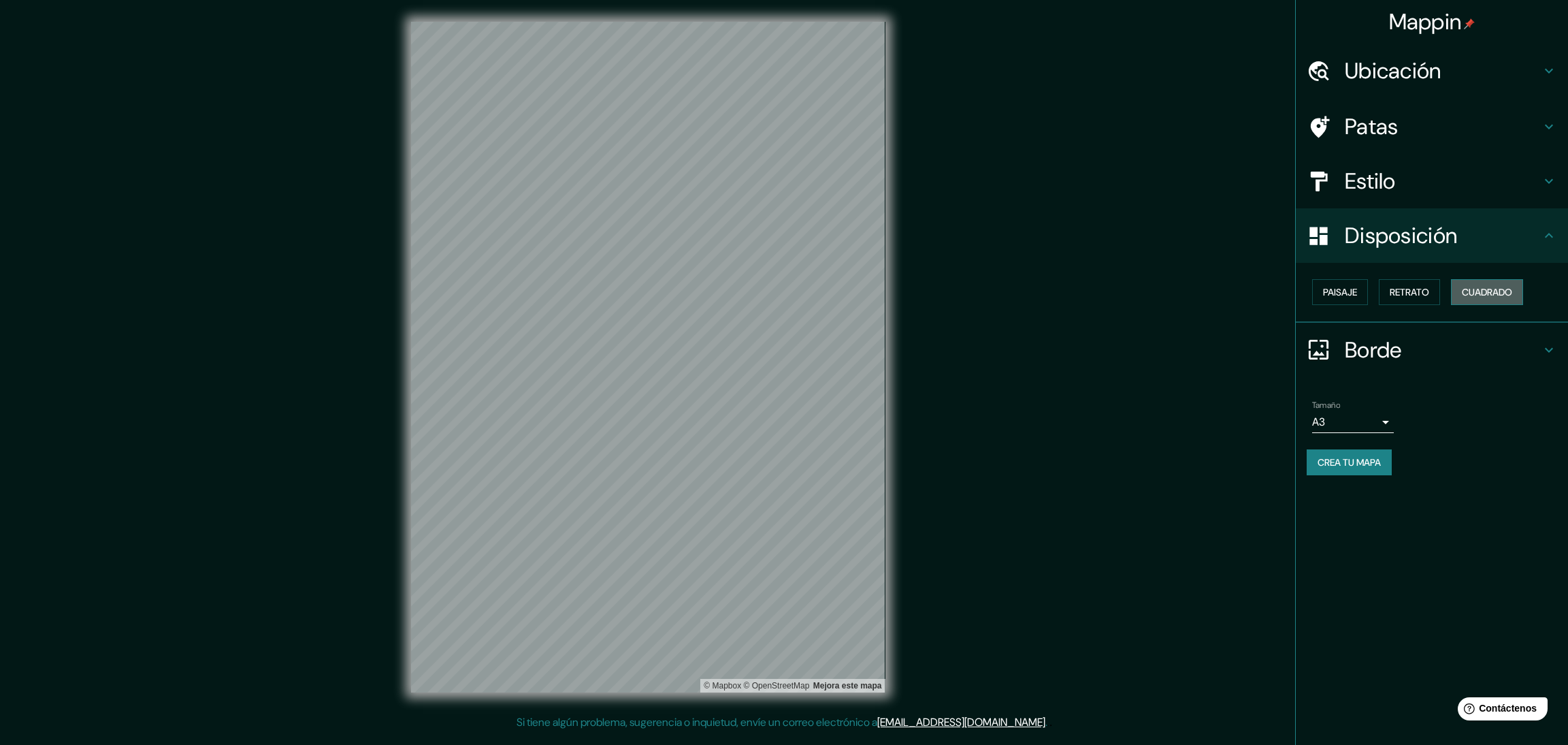
click at [1492, 296] on font "Cuadrado" at bounding box center [1487, 292] width 51 height 12
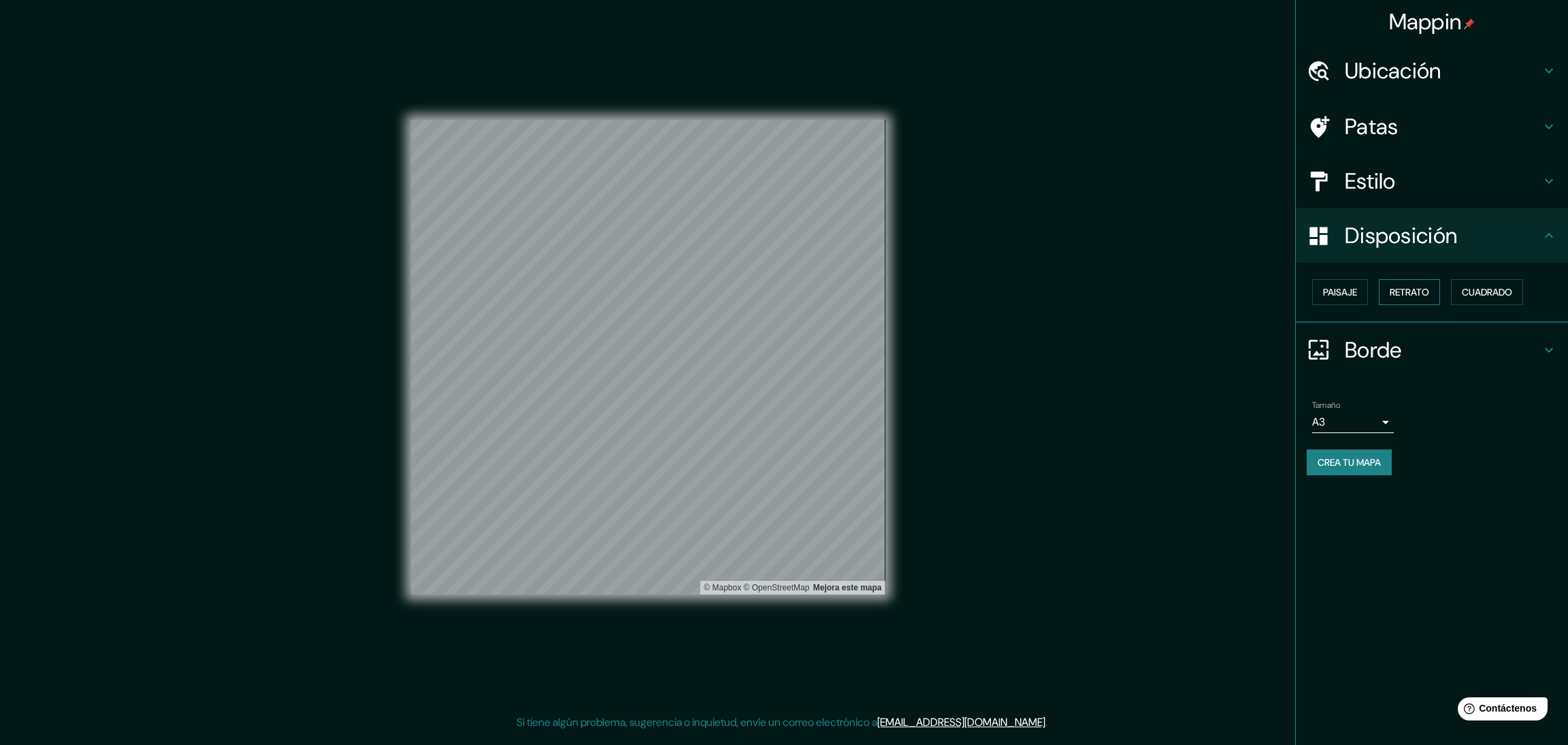
click at [1396, 296] on font "Retrato" at bounding box center [1409, 292] width 39 height 12
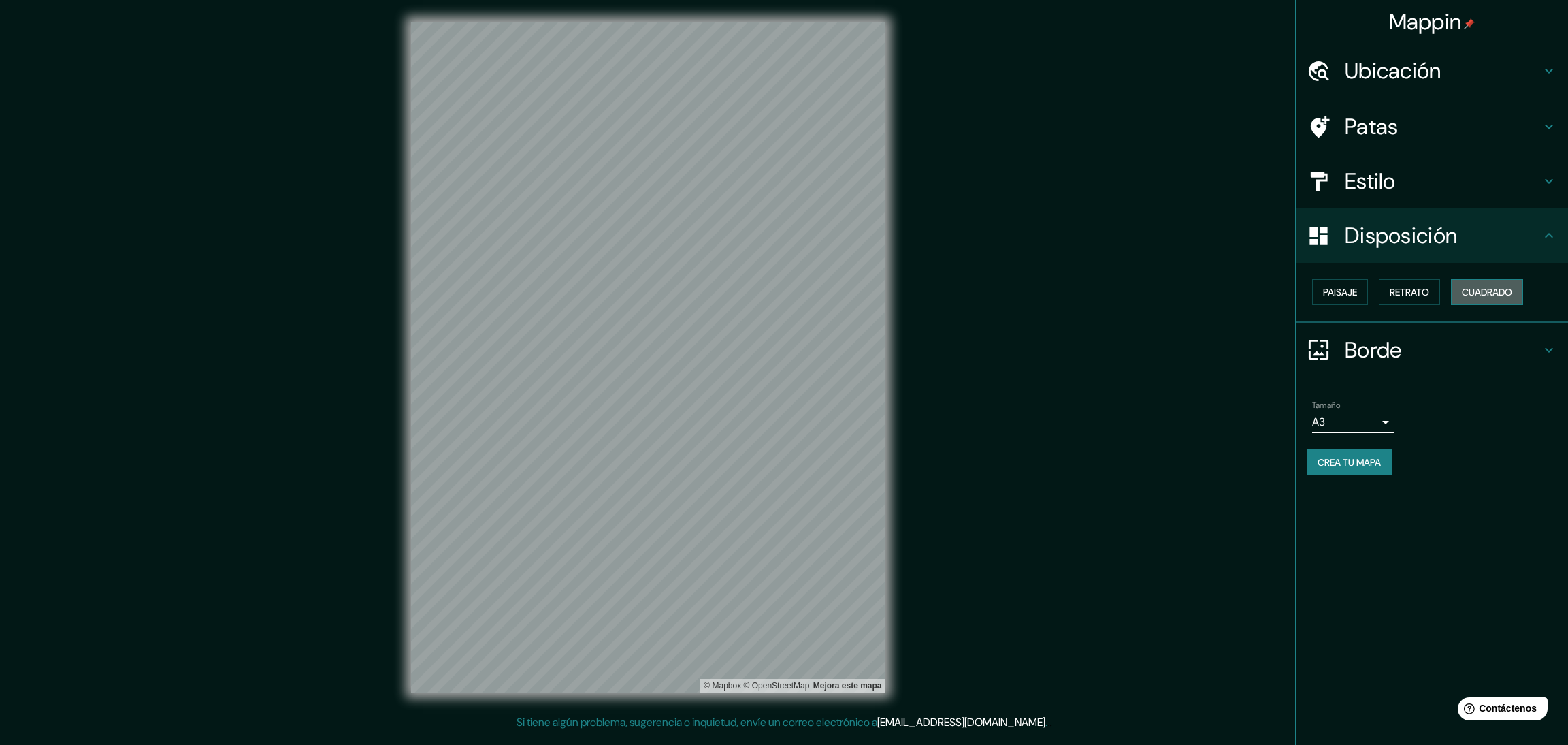
click at [1473, 294] on font "Cuadrado" at bounding box center [1487, 292] width 51 height 12
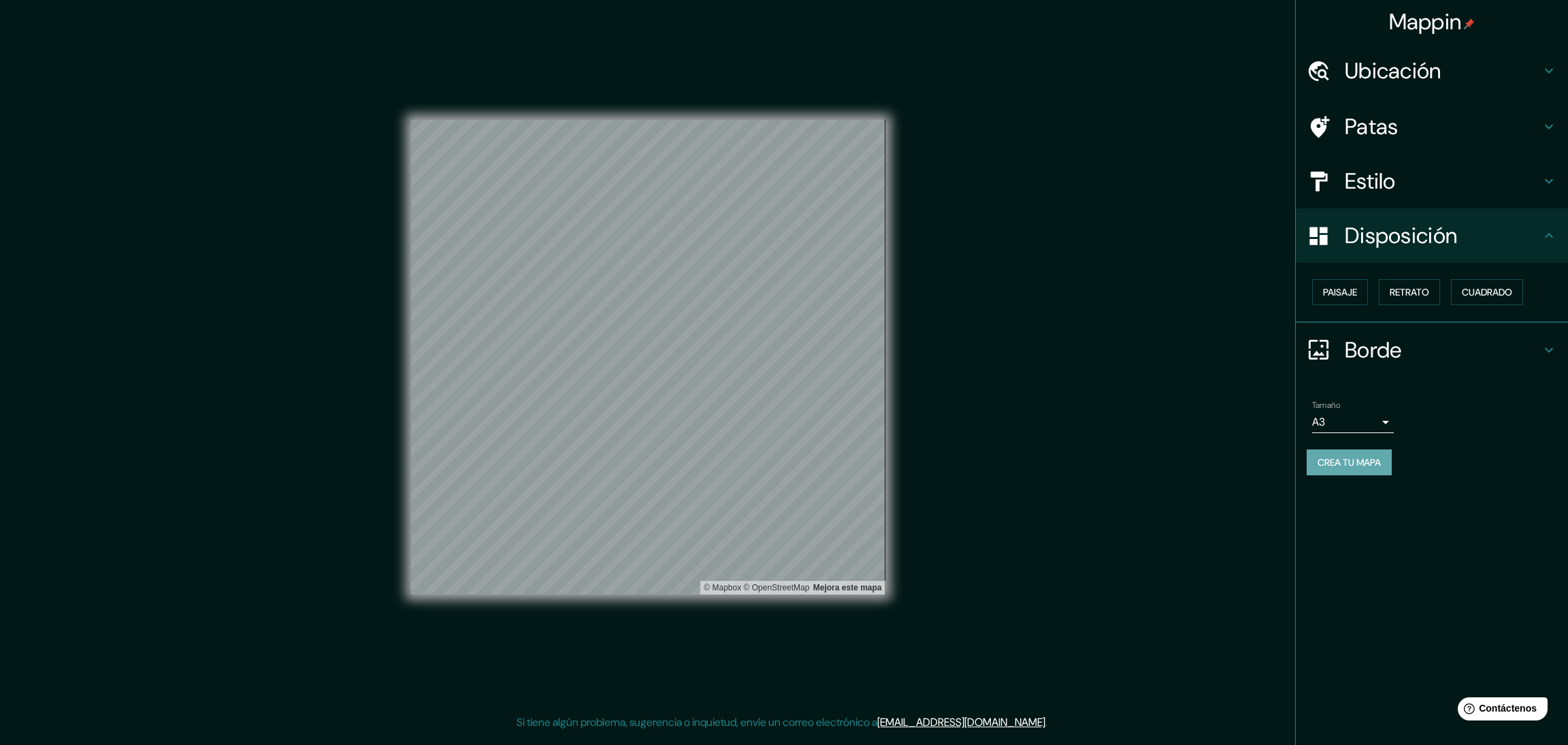
click at [1367, 470] on button "Crea tu mapa" at bounding box center [1349, 462] width 85 height 26
click at [1361, 458] on font "Crea tu mapa" at bounding box center [1349, 463] width 63 height 12
click at [1371, 413] on body "Mappin Ubicación Chiclayo, [GEOGRAPHIC_DATA], Departamento de [GEOGRAPHIC_DATA]…" at bounding box center [784, 372] width 1568 height 745
click at [1349, 453] on li "A4" at bounding box center [1353, 449] width 82 height 25
click at [1386, 418] on body "Mappin Ubicación Chiclayo, [GEOGRAPHIC_DATA], Departamento de [GEOGRAPHIC_DATA]…" at bounding box center [784, 372] width 1568 height 745
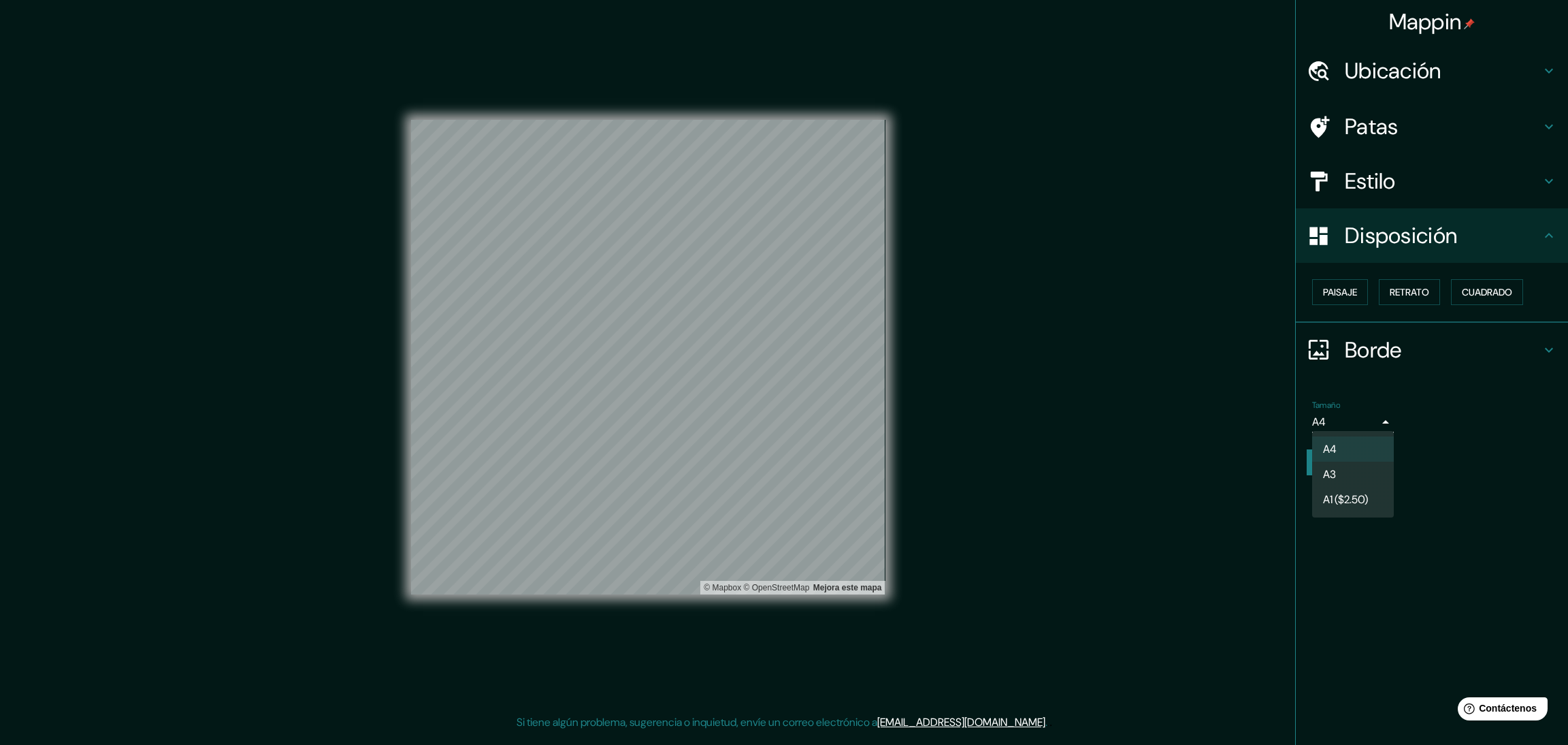
click at [1358, 471] on li "A3" at bounding box center [1353, 474] width 82 height 25
type input "a4"
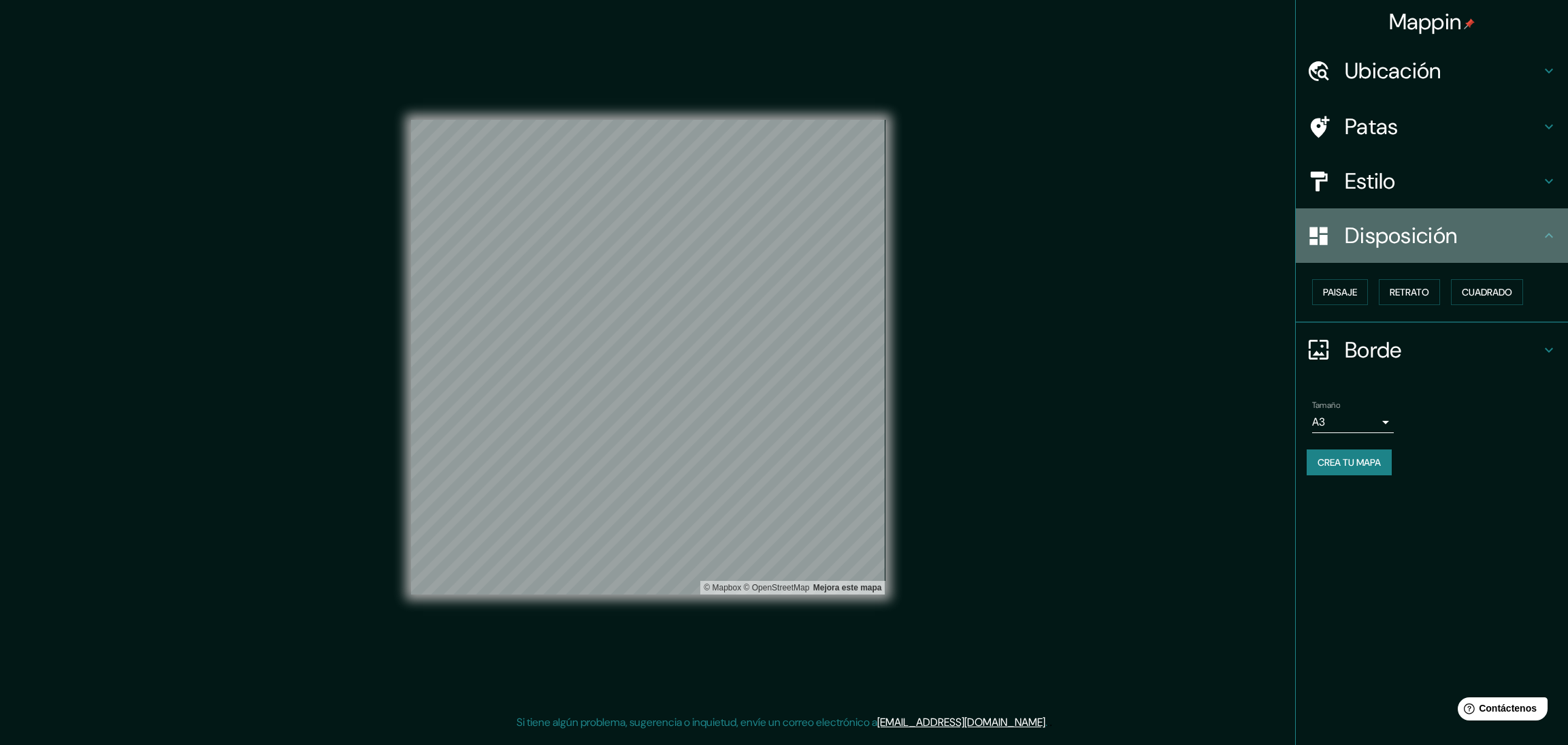
click at [1359, 234] on font "Disposición" at bounding box center [1401, 235] width 112 height 28
click at [1538, 230] on h4 "Disposición" at bounding box center [1443, 235] width 196 height 27
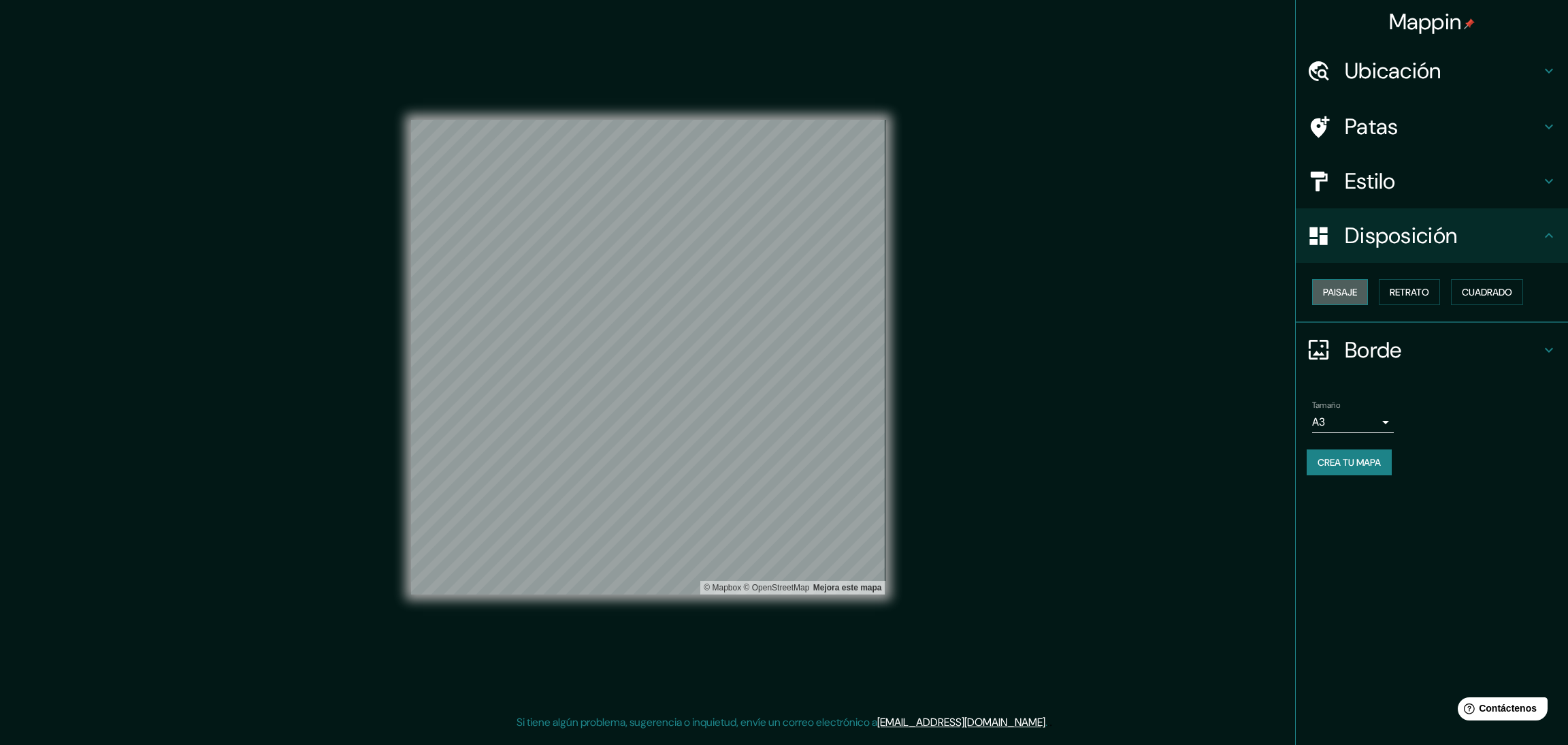
click at [1336, 291] on font "Paisaje" at bounding box center [1340, 292] width 34 height 12
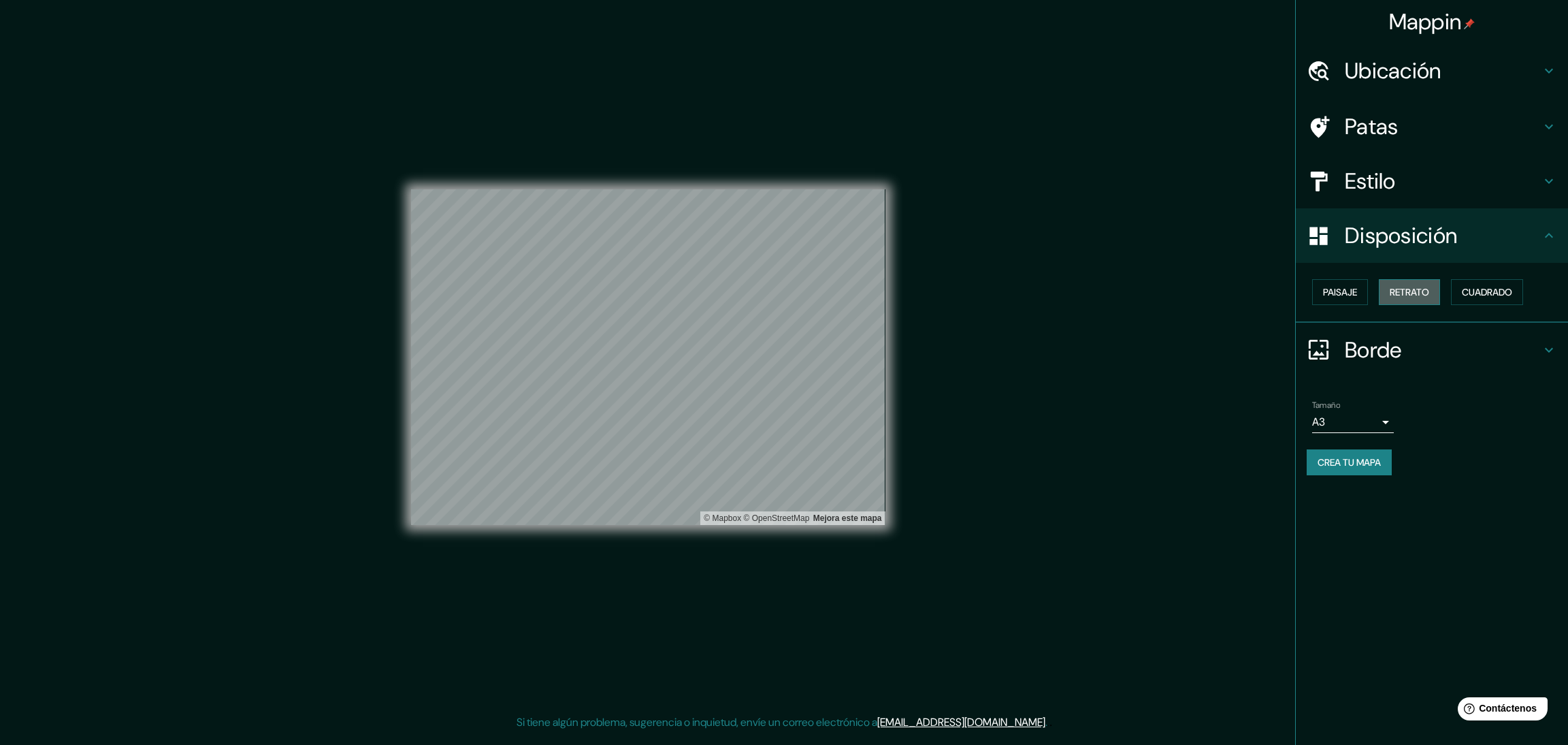
drag, startPoint x: 1394, startPoint y: 291, endPoint x: 1424, endPoint y: 290, distance: 30.0
click at [1395, 291] on font "Retrato" at bounding box center [1409, 292] width 39 height 12
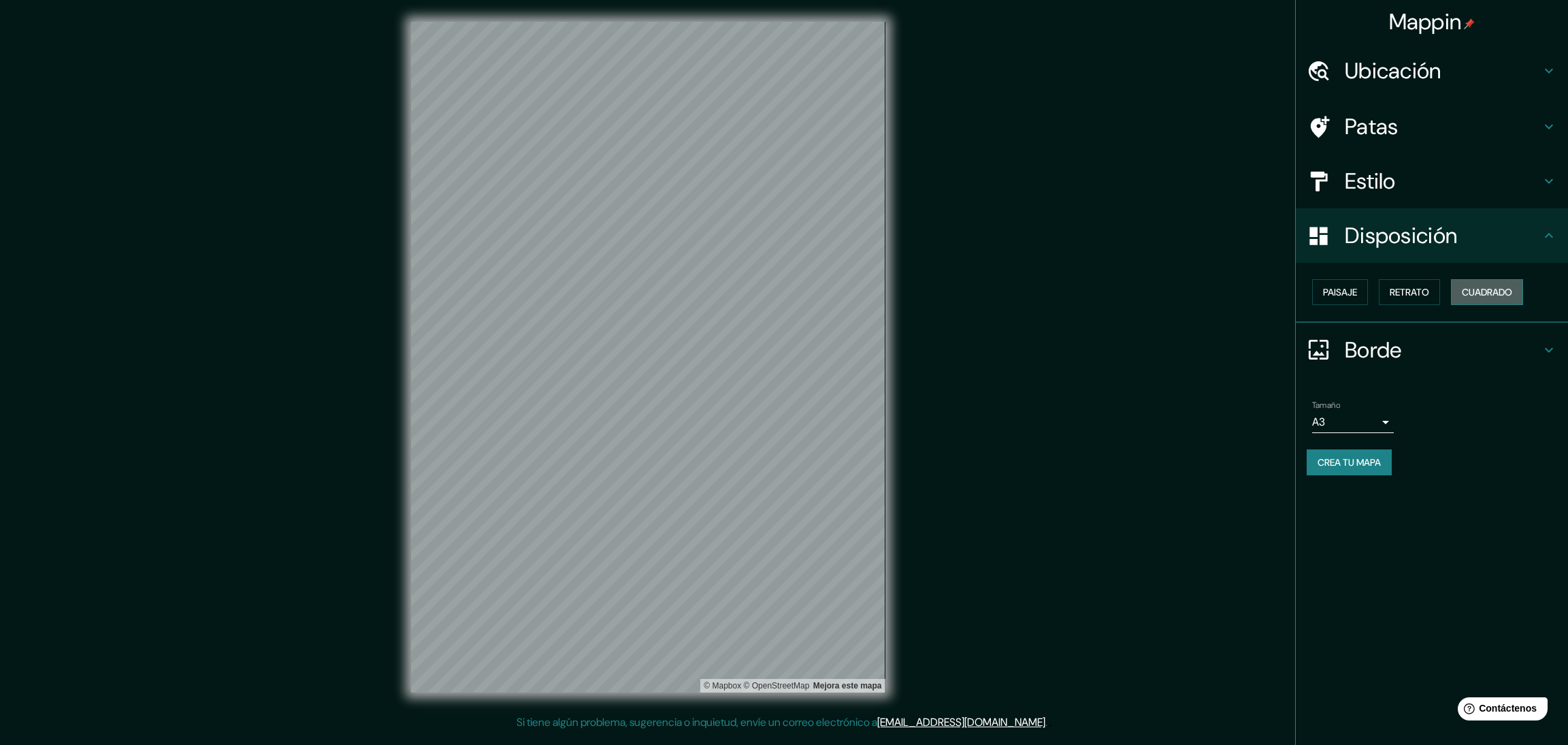
click at [1476, 290] on font "Cuadrado" at bounding box center [1487, 292] width 51 height 12
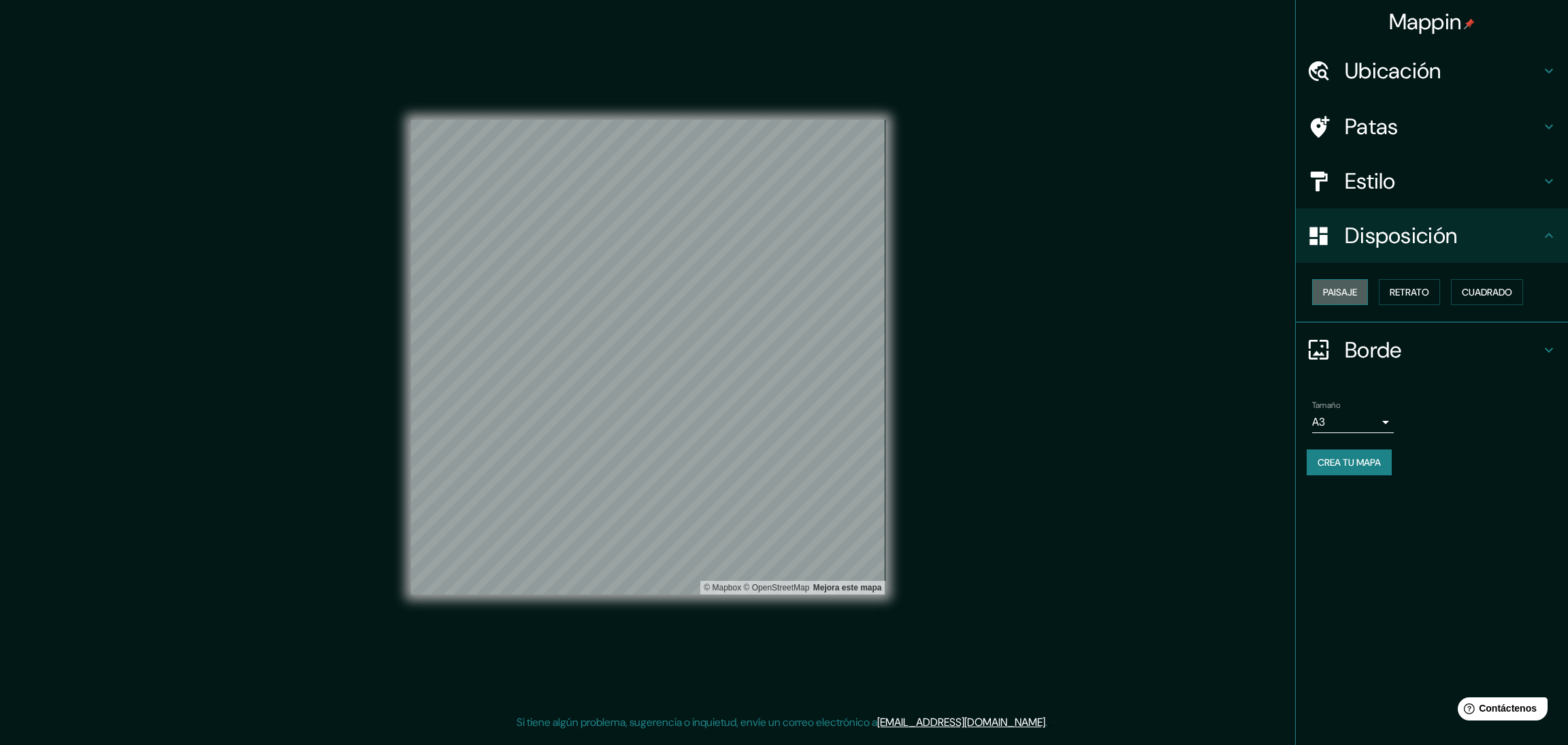
click at [1355, 286] on font "Paisaje" at bounding box center [1340, 292] width 34 height 12
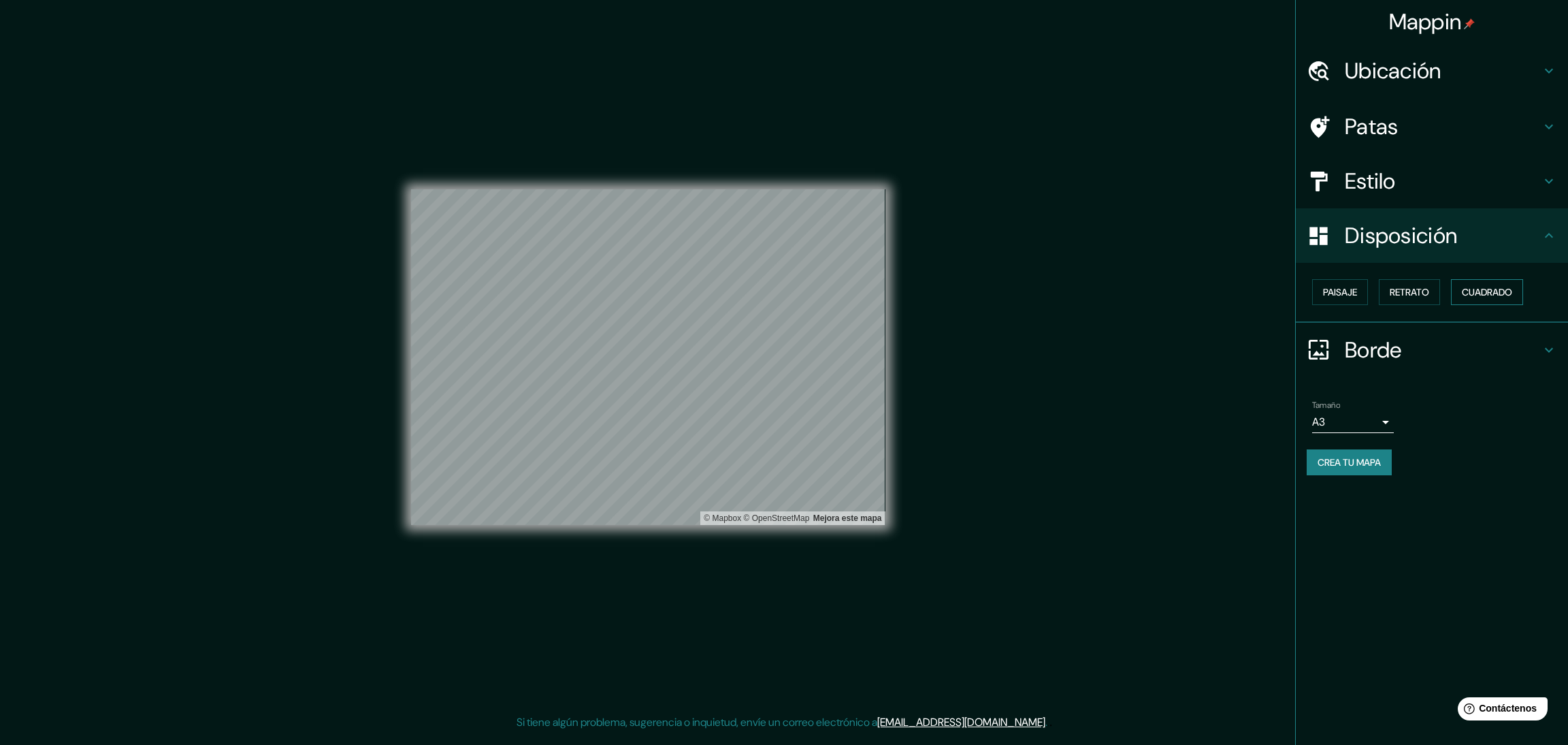
click at [1479, 286] on font "Cuadrado" at bounding box center [1487, 292] width 51 height 12
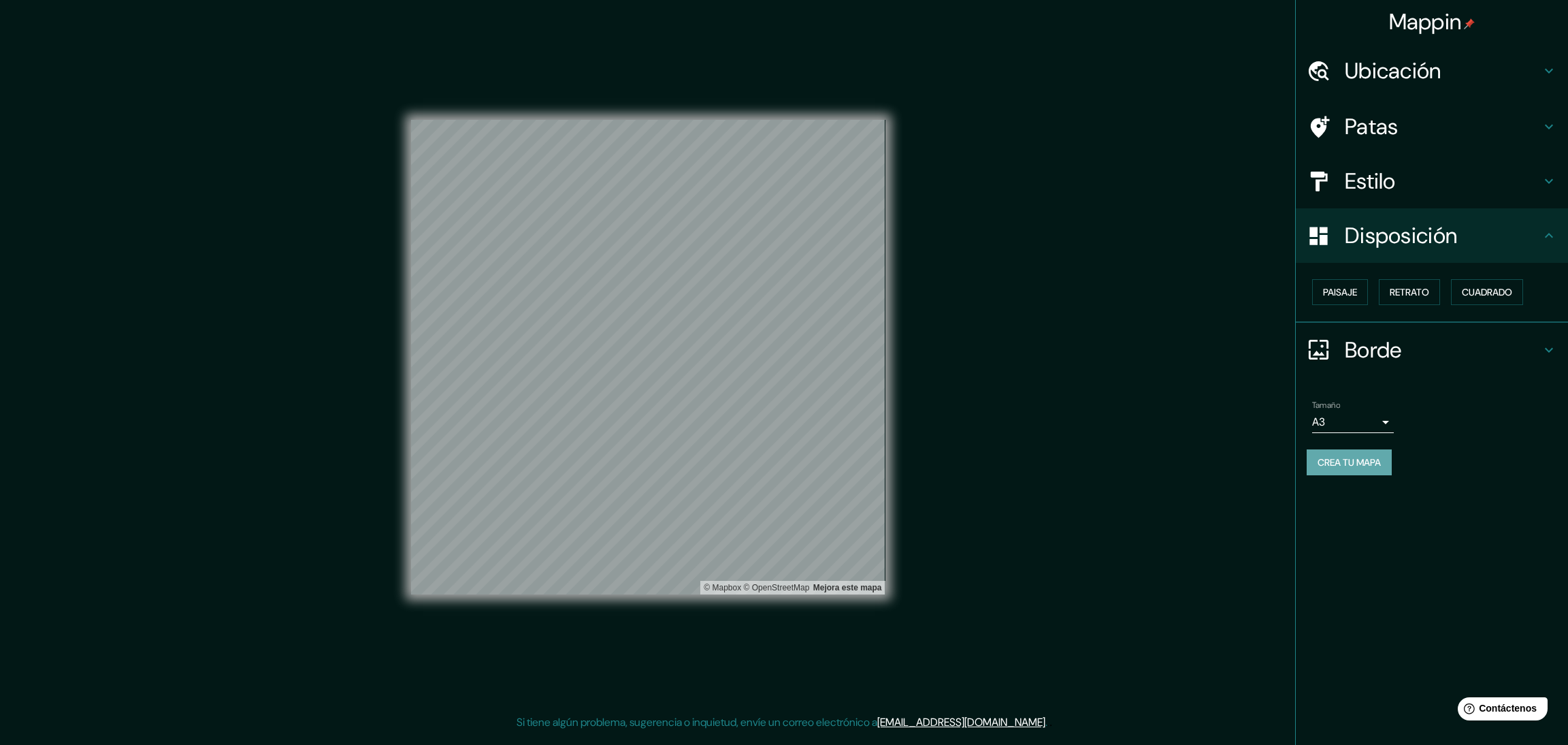
click at [1358, 467] on font "Crea tu mapa" at bounding box center [1349, 463] width 63 height 18
click at [1416, 73] on font "Ubicación" at bounding box center [1394, 71] width 97 height 28
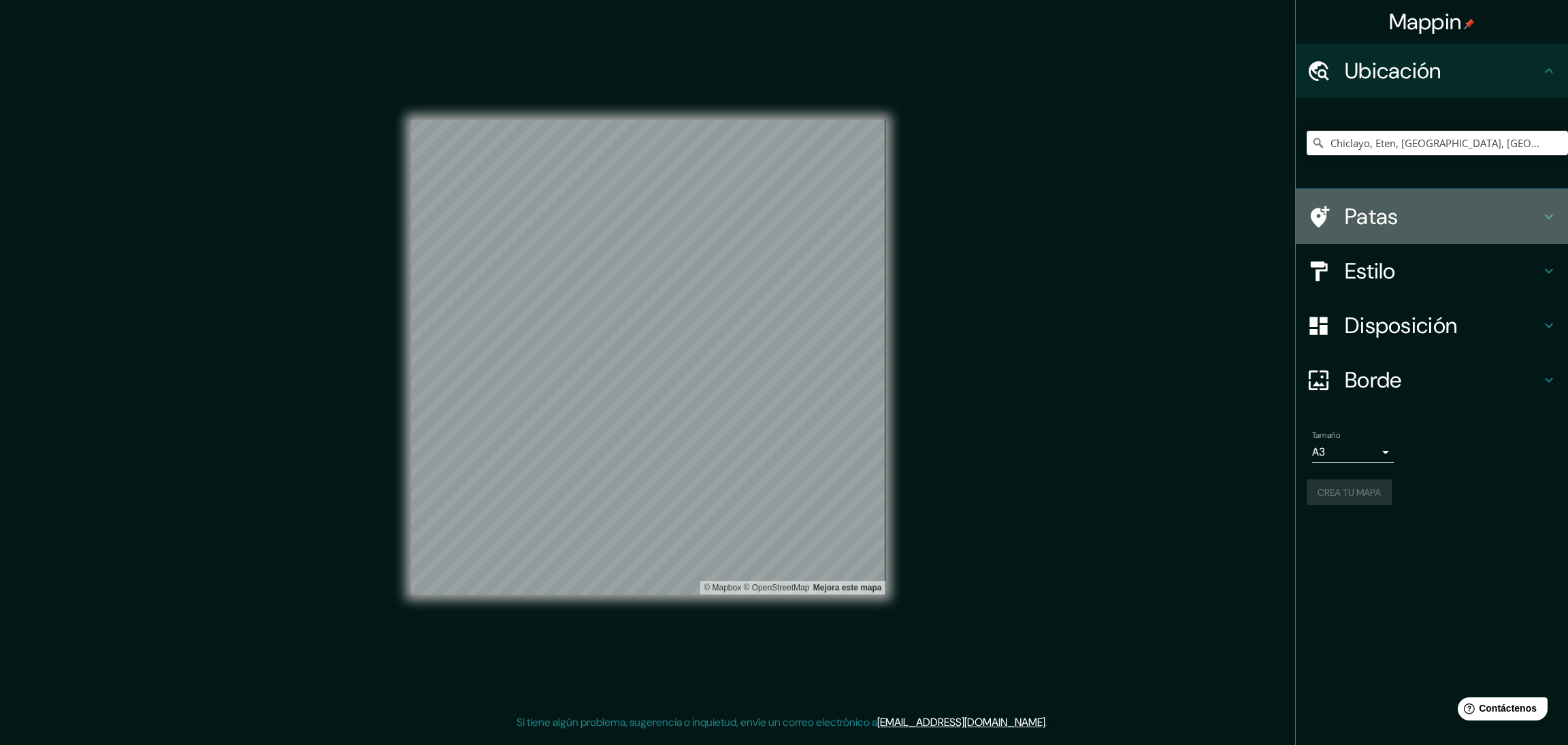
click at [1407, 223] on h4 "Patas" at bounding box center [1443, 216] width 196 height 27
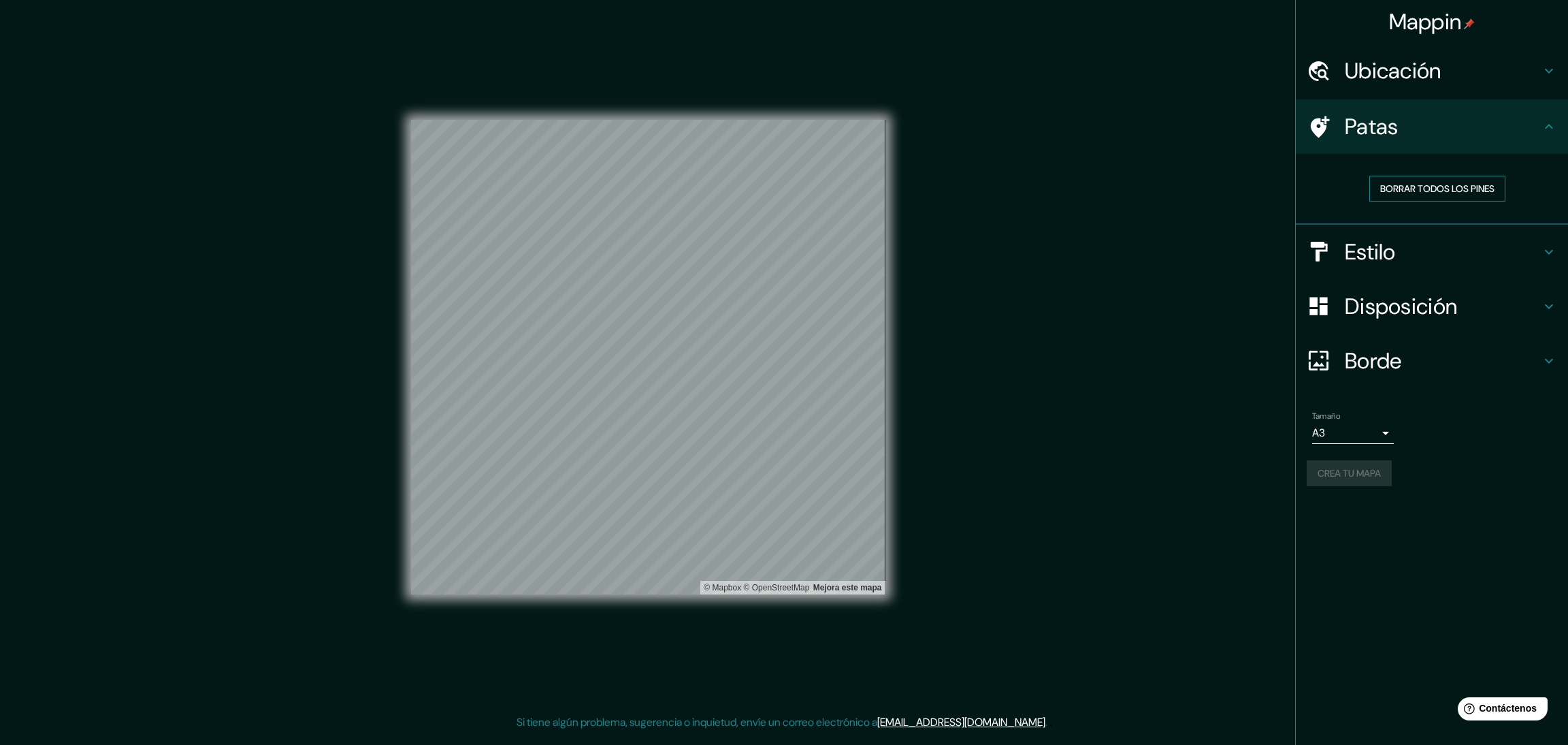
click at [1414, 192] on font "Borrar todos los pines" at bounding box center [1437, 189] width 114 height 12
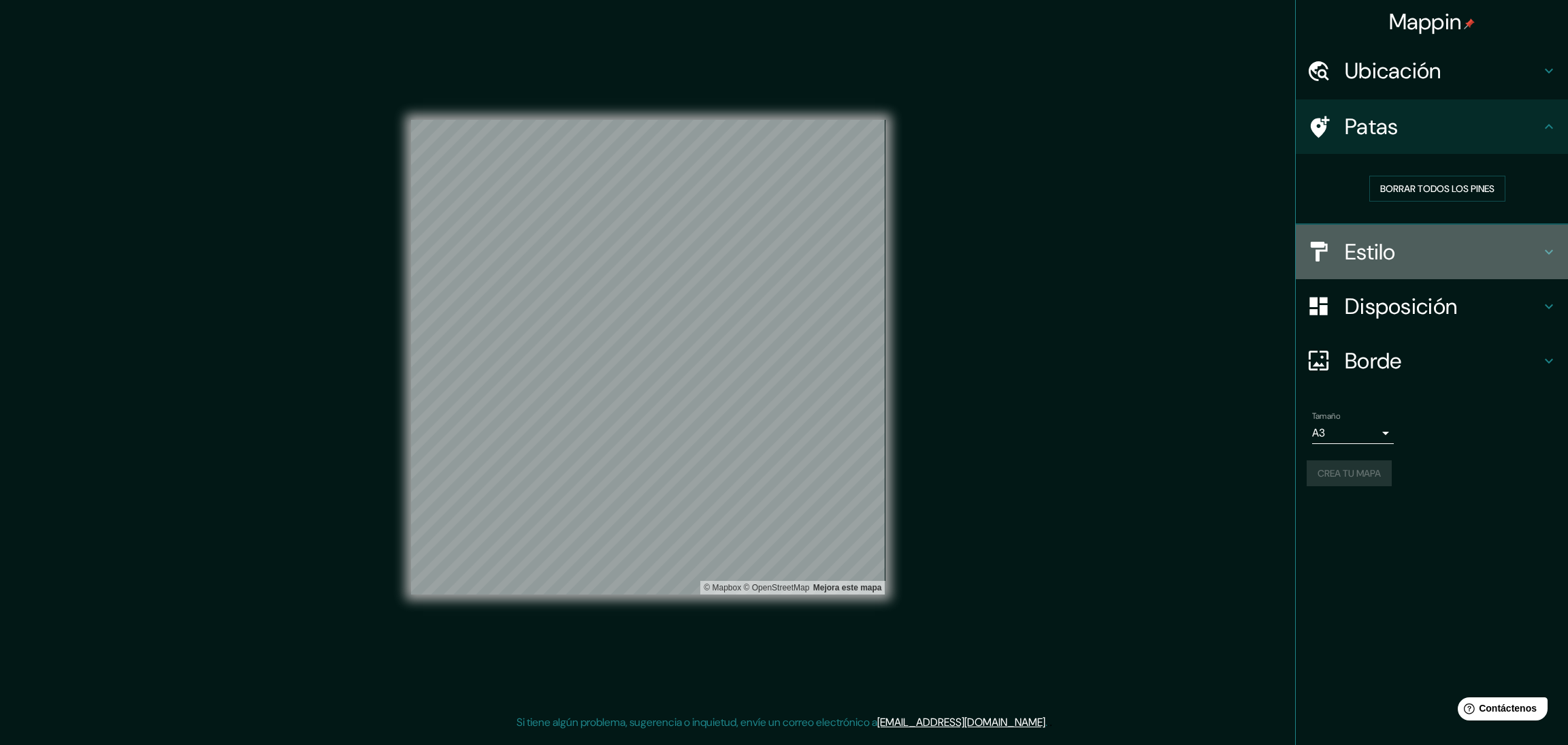
click at [1377, 245] on font "Estilo" at bounding box center [1371, 251] width 51 height 28
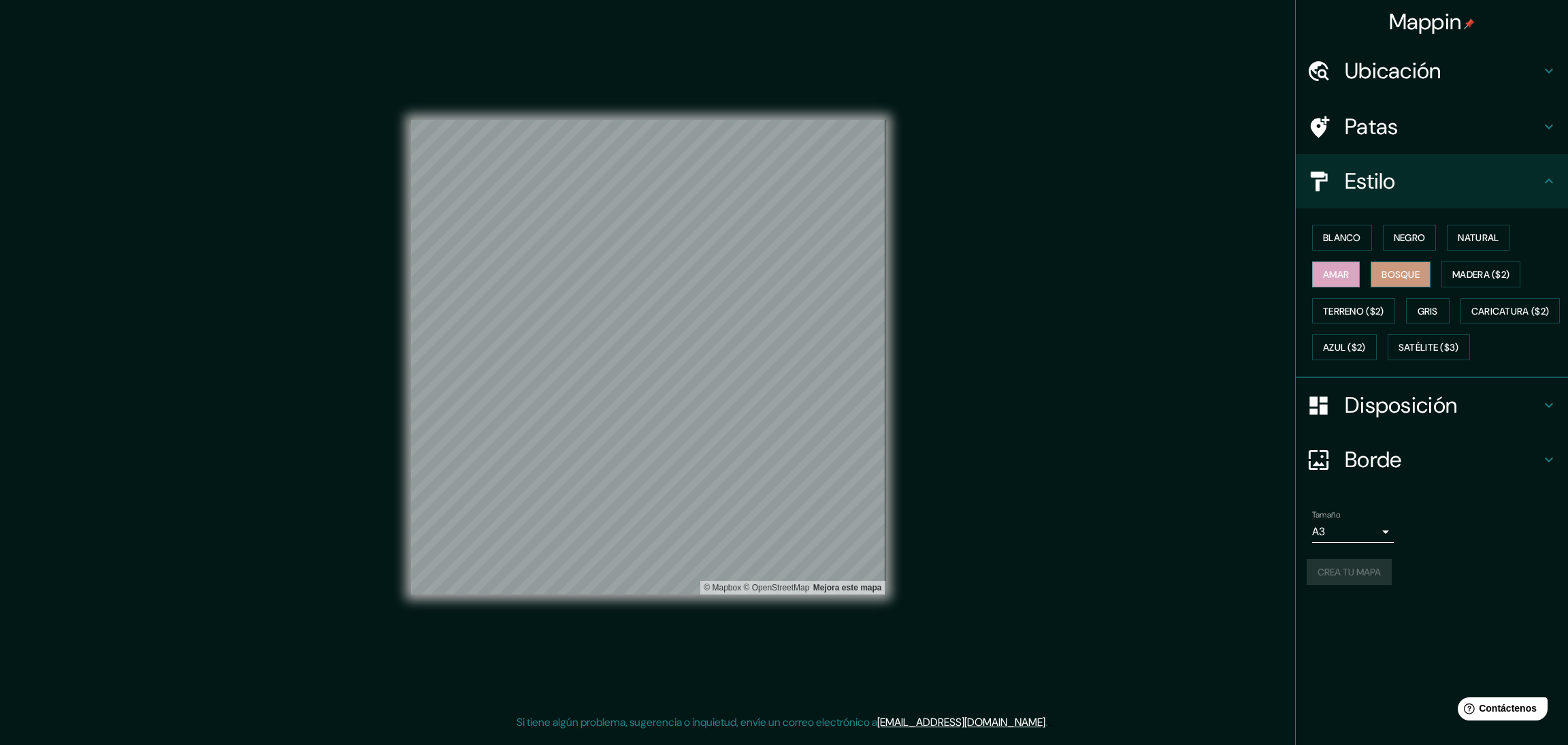
click at [1396, 278] on font "Bosque" at bounding box center [1400, 274] width 38 height 12
click at [1360, 578] on font "Crea tu mapa" at bounding box center [1349, 572] width 63 height 12
